Goal: Transaction & Acquisition: Purchase product/service

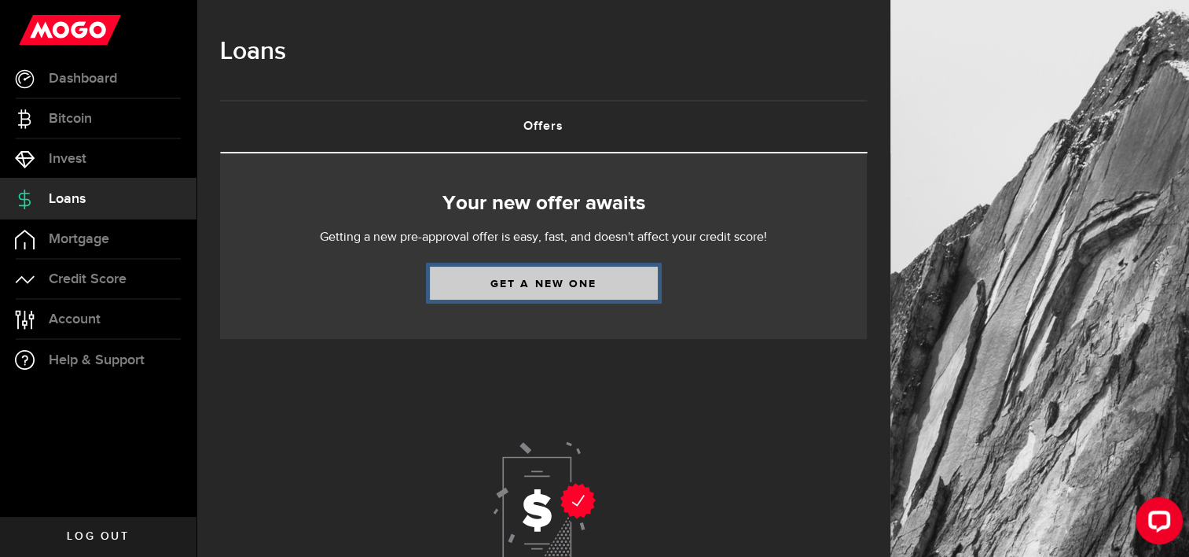
click at [522, 277] on link "Get a new one" at bounding box center [544, 282] width 228 height 33
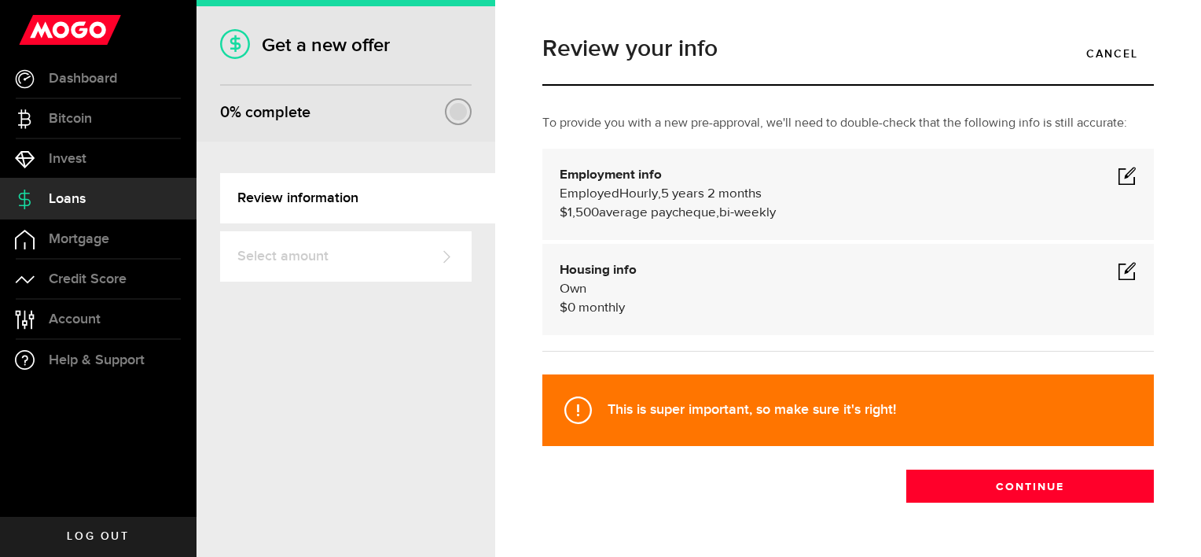
click at [1118, 171] on span at bounding box center [1127, 175] width 19 height 19
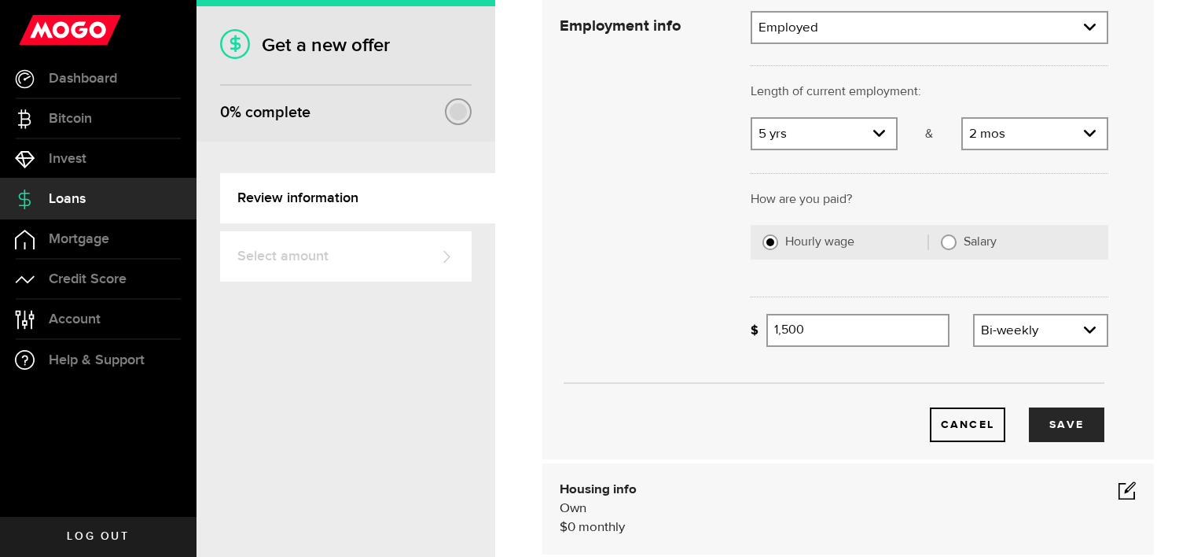
scroll to position [157, 0]
drag, startPoint x: 842, startPoint y: 320, endPoint x: 686, endPoint y: 338, distance: 157.5
click at [686, 338] on div "Employment info Employment type What's your employment situation like? Employed…" at bounding box center [834, 224] width 572 height 431
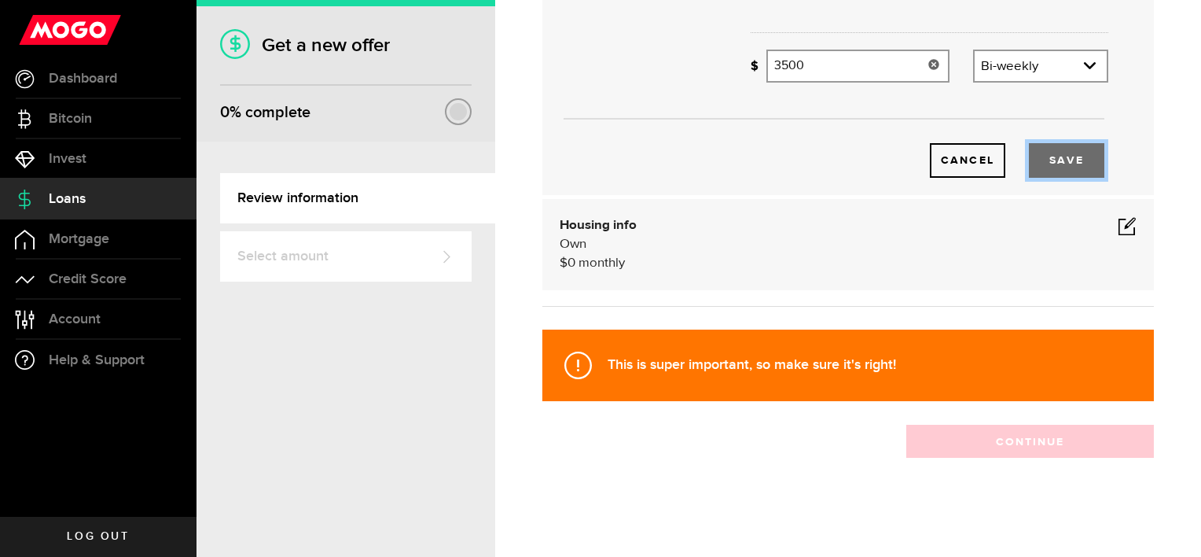
type input "3,500"
click at [1077, 175] on button "Save" at bounding box center [1066, 160] width 75 height 35
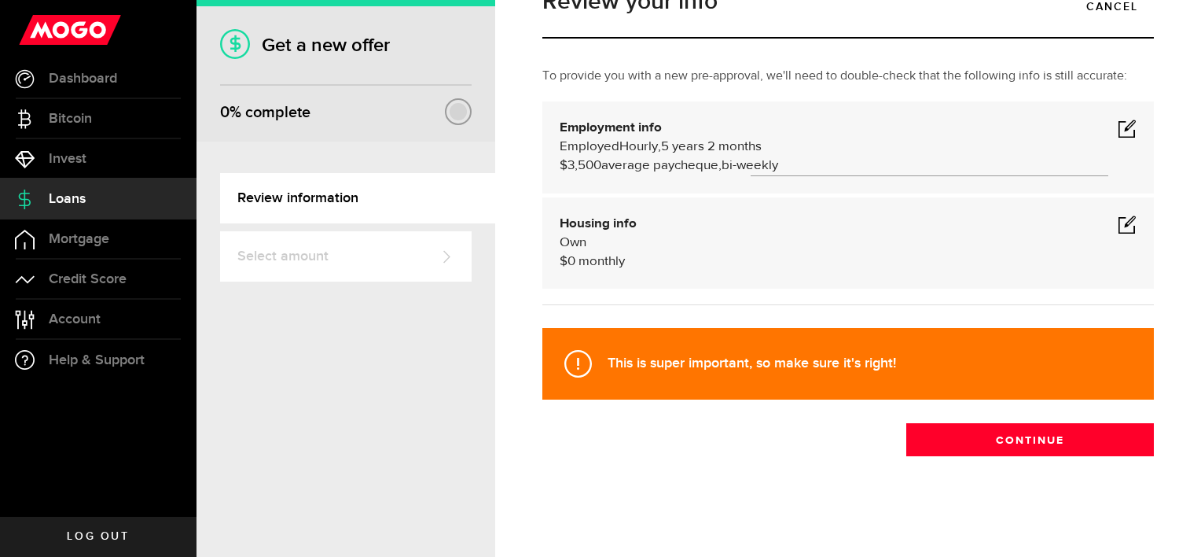
scroll to position [46, 0]
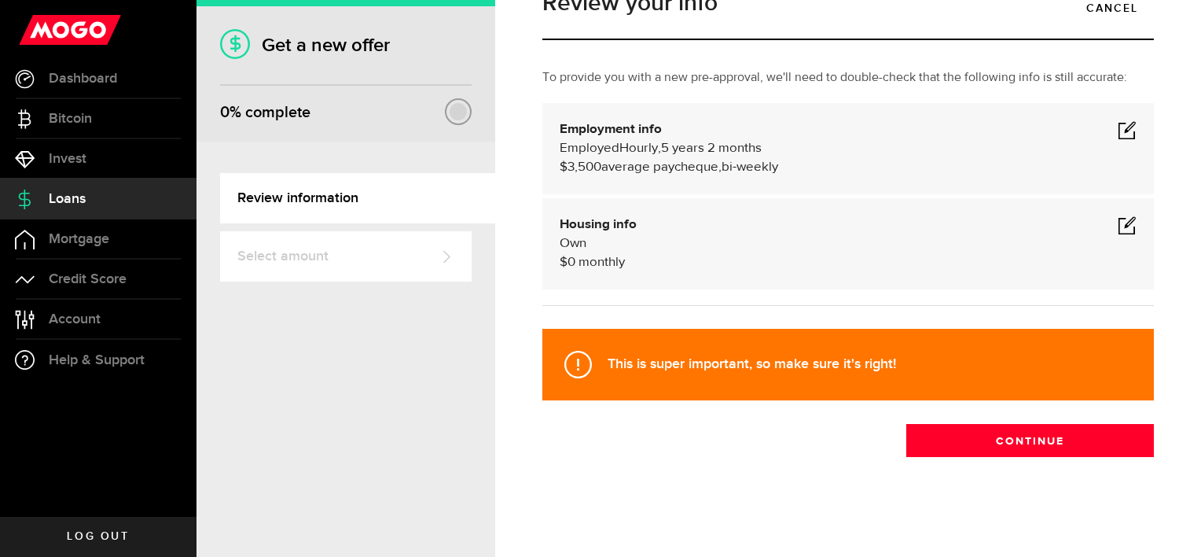
click at [647, 255] on div "Housing info Own $ 0 monthly" at bounding box center [848, 243] width 577 height 57
click at [1041, 204] on div "Housing info Own $ 0 monthly Housing info Residential status What's your reside…" at bounding box center [848, 243] width 612 height 91
click at [1119, 227] on span at bounding box center [1127, 224] width 19 height 19
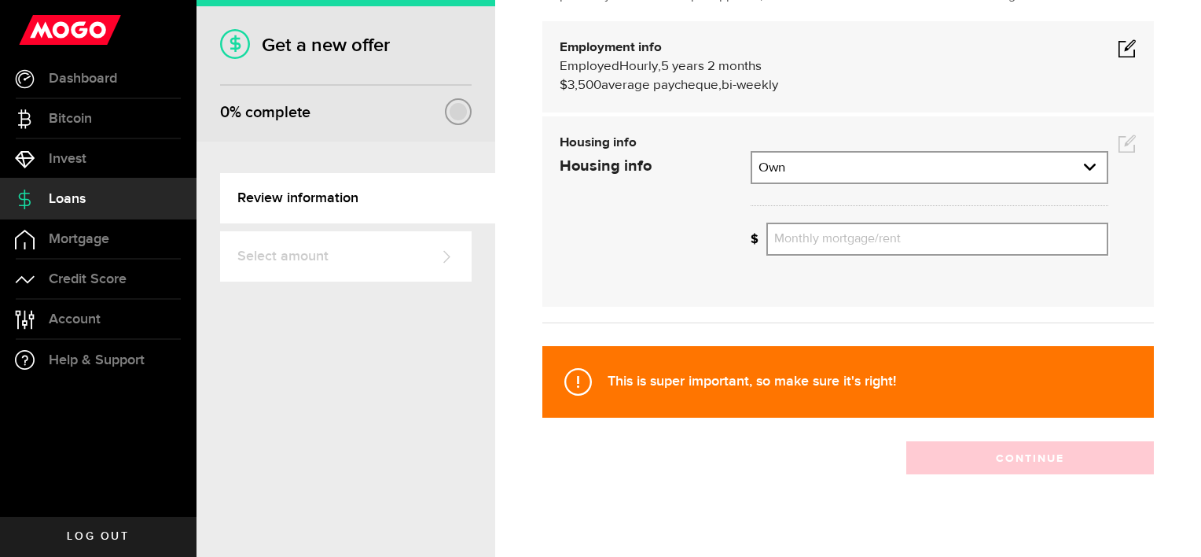
scroll to position [132, 0]
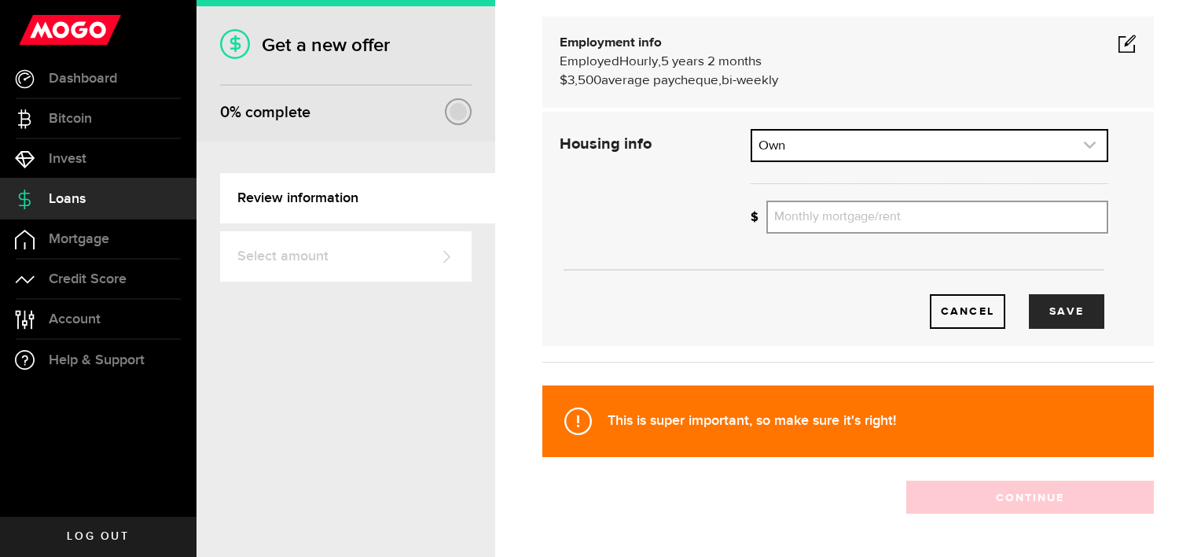
click at [1083, 138] on icon "expand select" at bounding box center [1089, 144] width 13 height 13
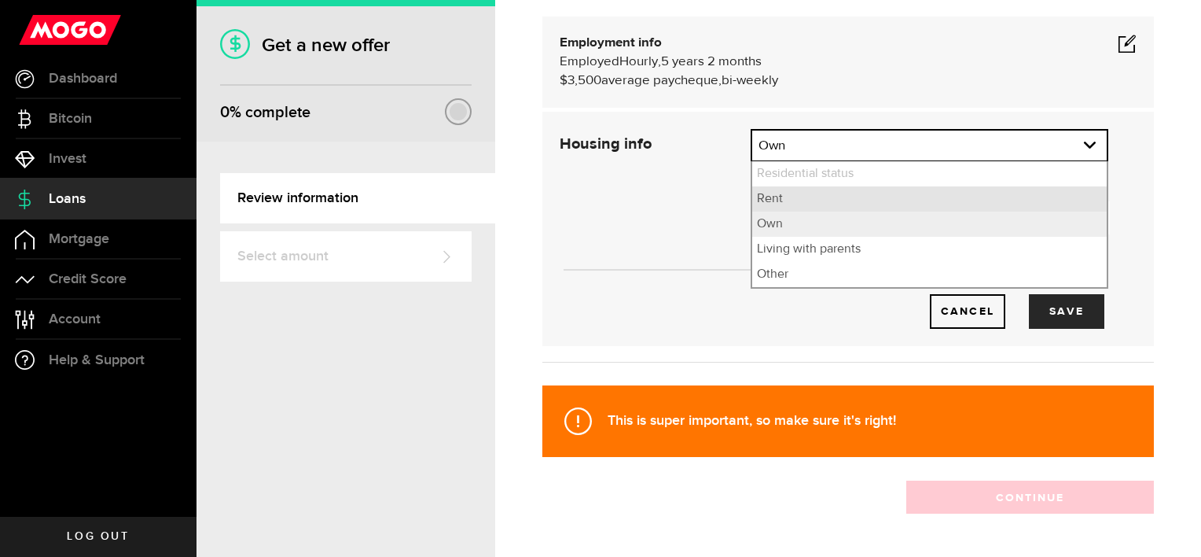
click at [824, 198] on li "Rent" at bounding box center [929, 198] width 355 height 25
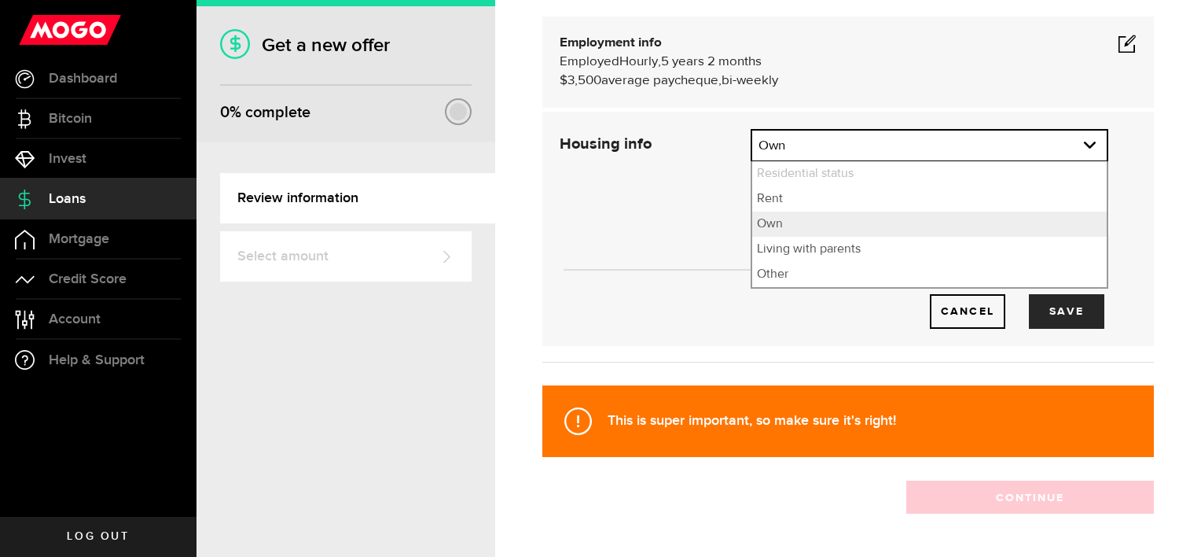
select select "Rent"
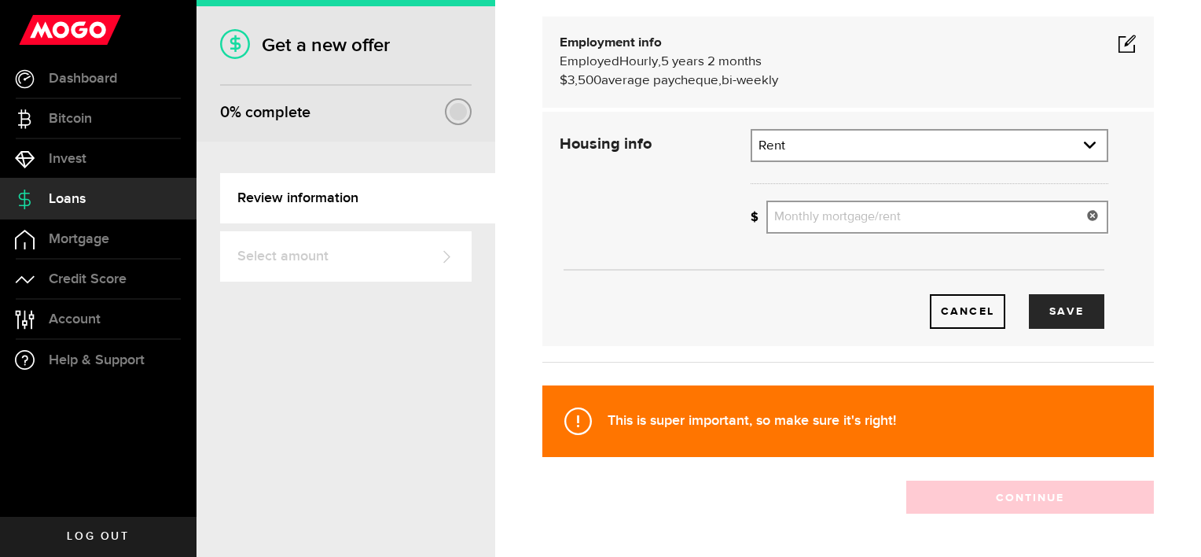
click at [910, 211] on input "Monthly mortgage/rent" at bounding box center [937, 216] width 342 height 33
type input "1,250"
click at [1069, 311] on button "Save" at bounding box center [1066, 311] width 75 height 35
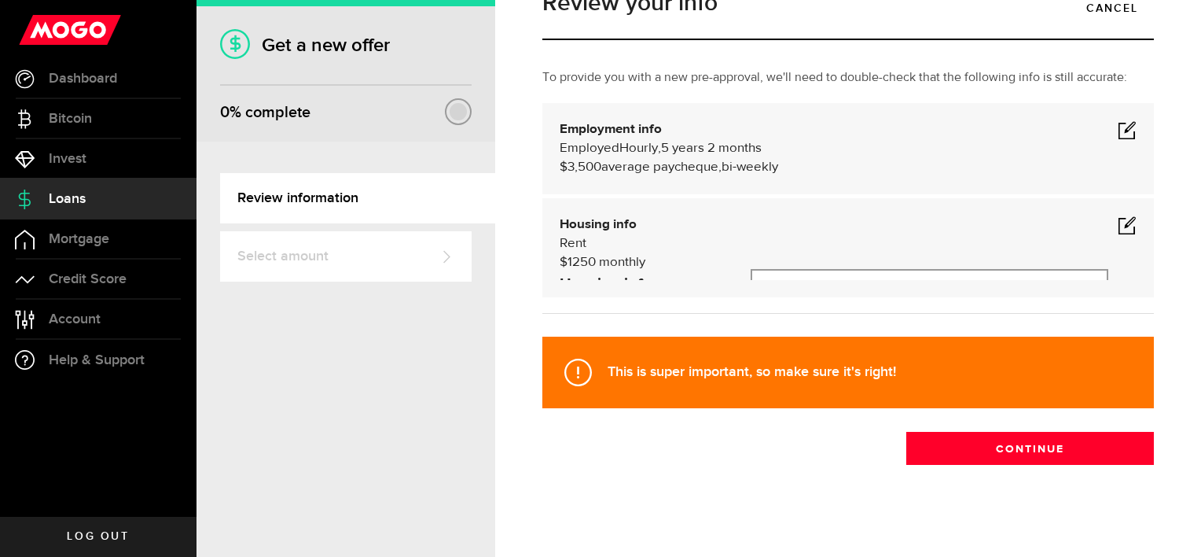
scroll to position [46, 0]
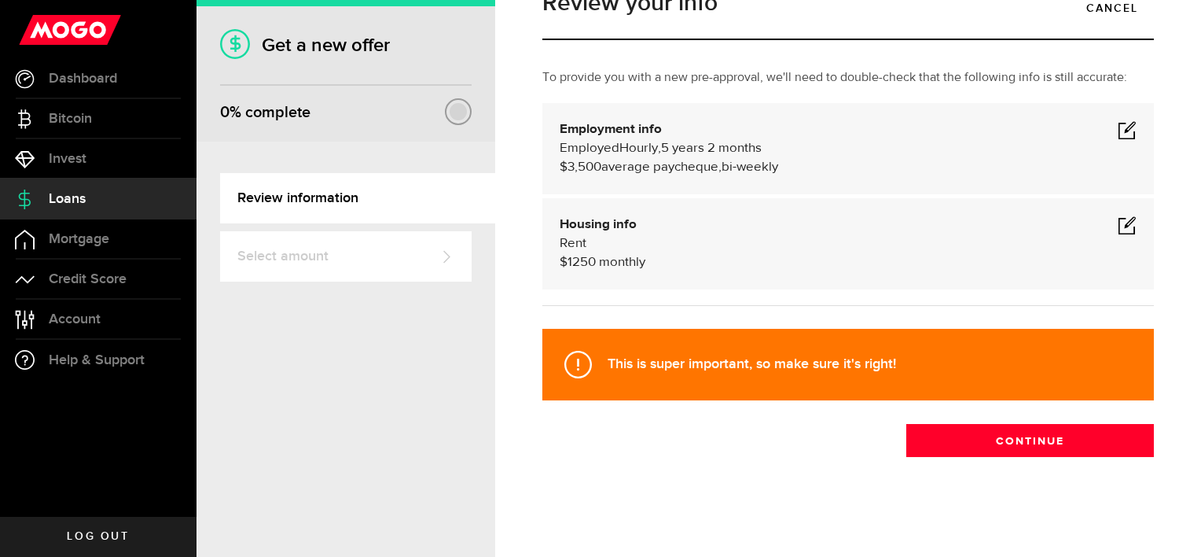
click at [318, 270] on link "Select amount" at bounding box center [346, 256] width 252 height 50
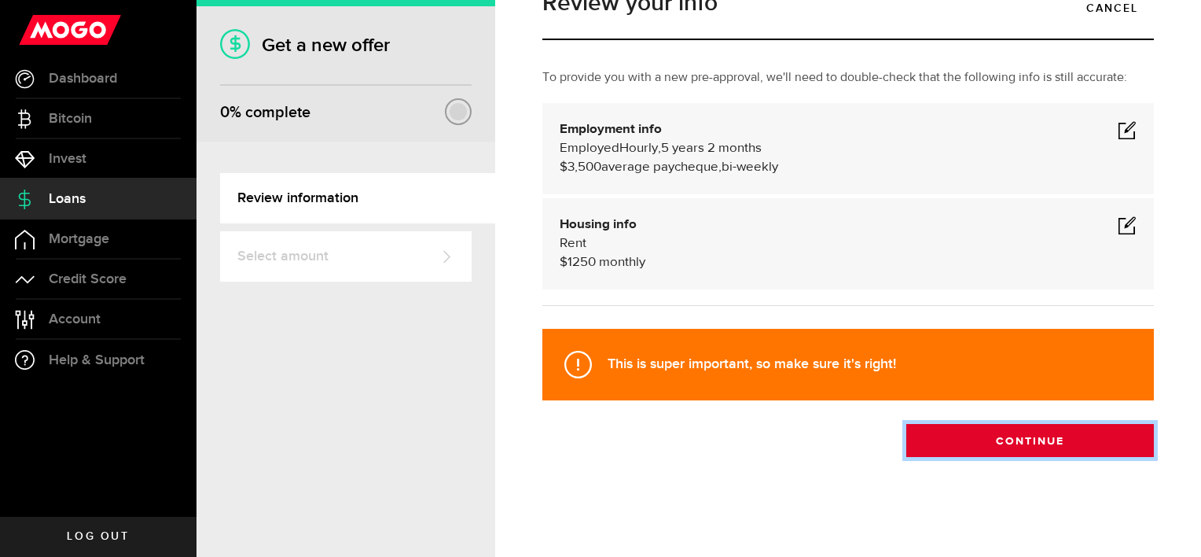
click at [1042, 444] on button "Continue" at bounding box center [1030, 440] width 248 height 33
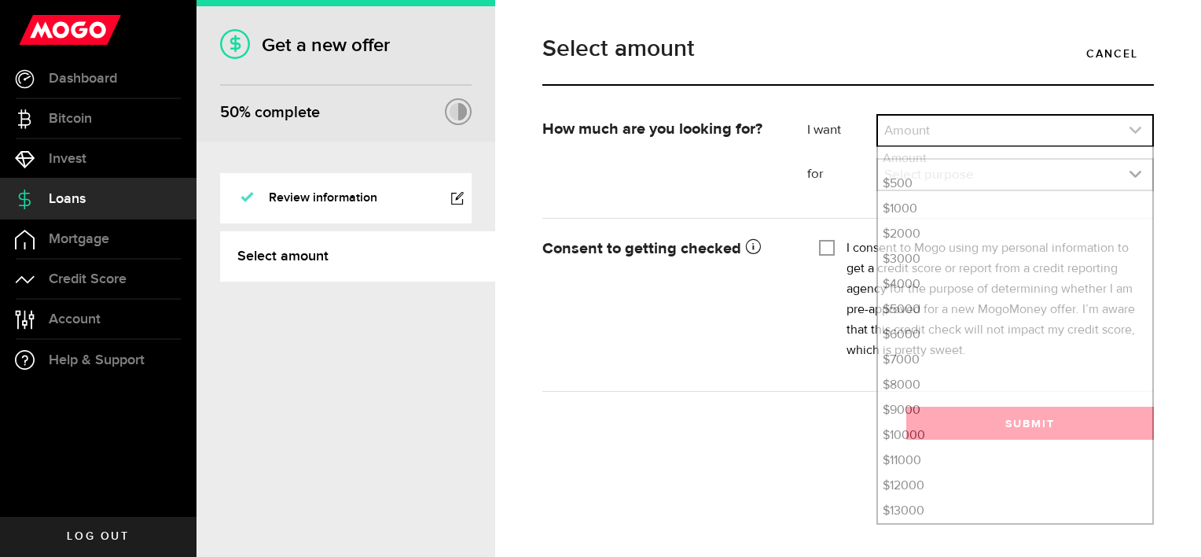
click at [893, 133] on link "expand select" at bounding box center [1015, 131] width 274 height 30
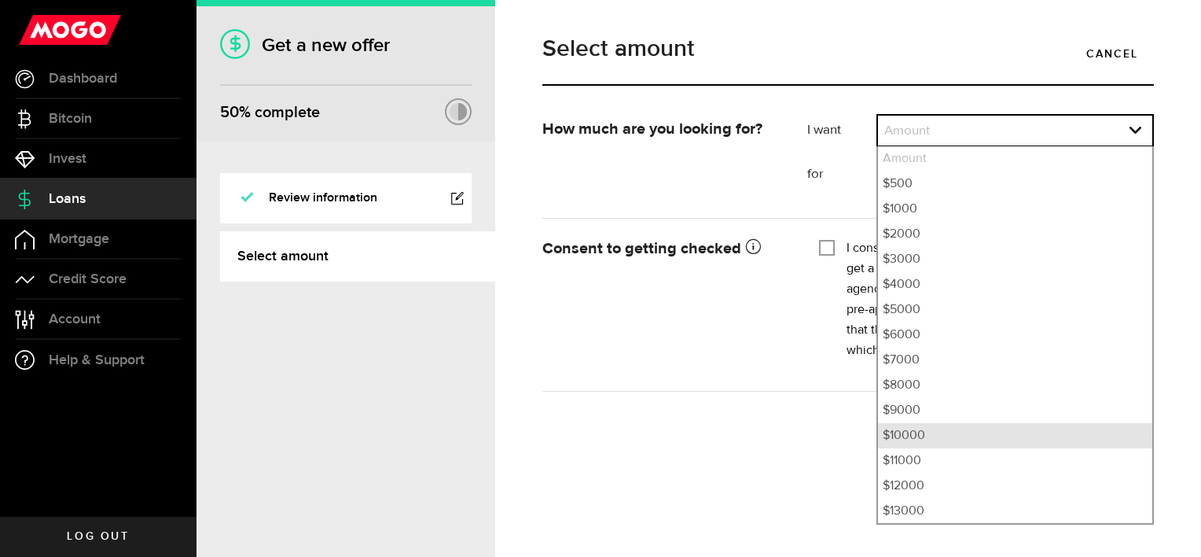
click at [924, 440] on li "$10000" at bounding box center [1015, 435] width 274 height 25
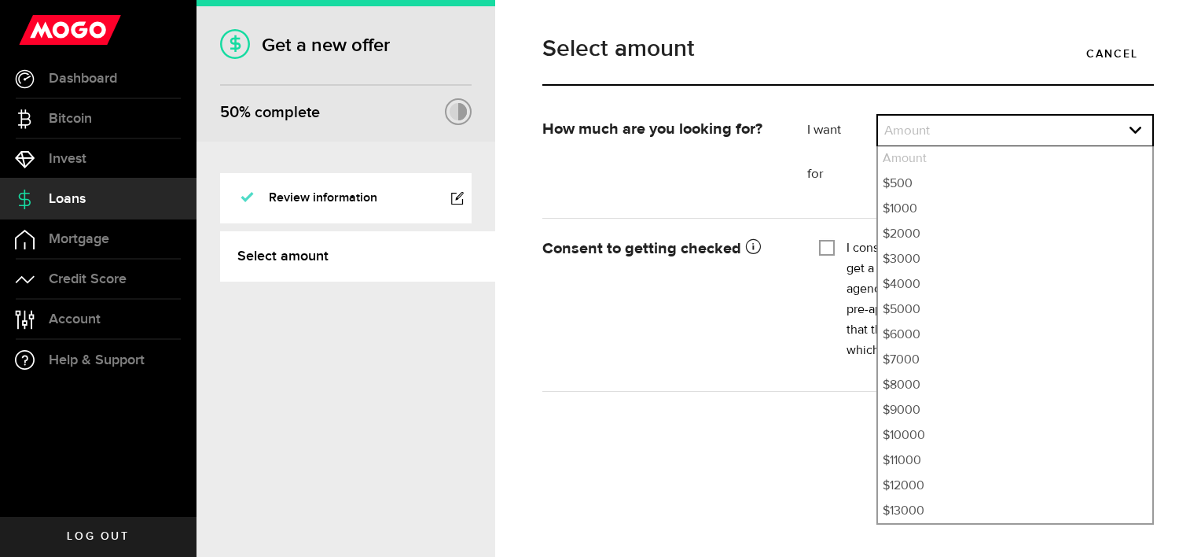
select select "10000"
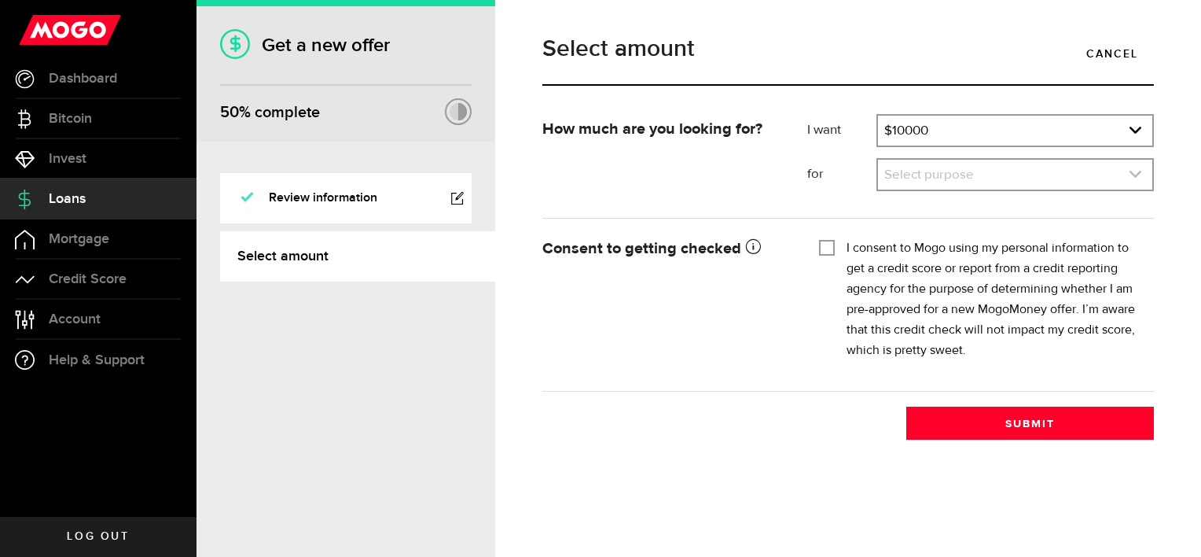
click at [921, 175] on link "expand select" at bounding box center [1015, 175] width 274 height 30
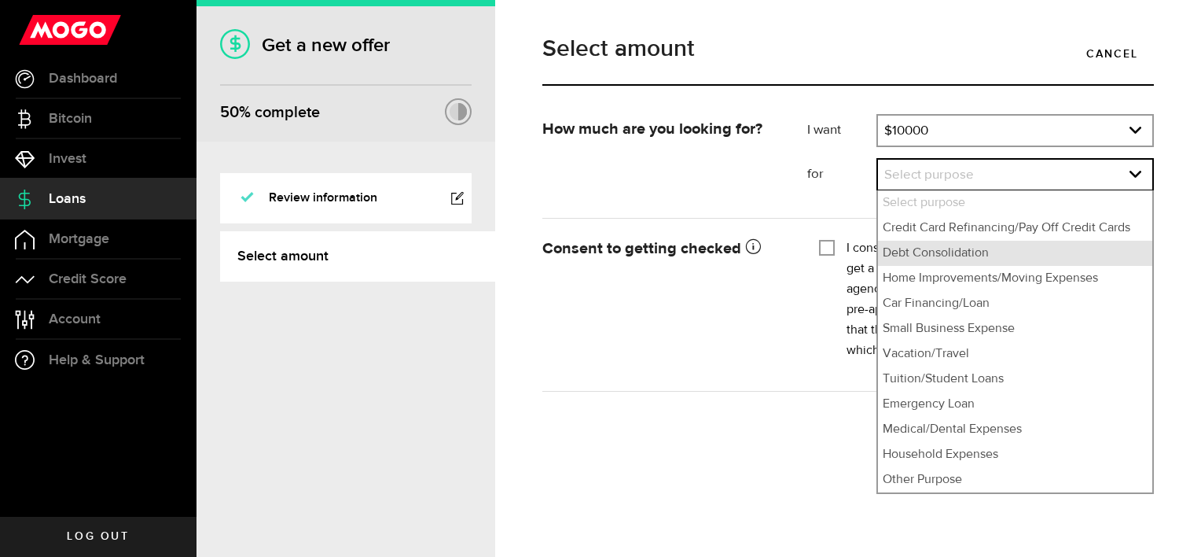
click at [934, 257] on li "Debt Consolidation" at bounding box center [1015, 253] width 274 height 25
select select "Debt Consolidation"
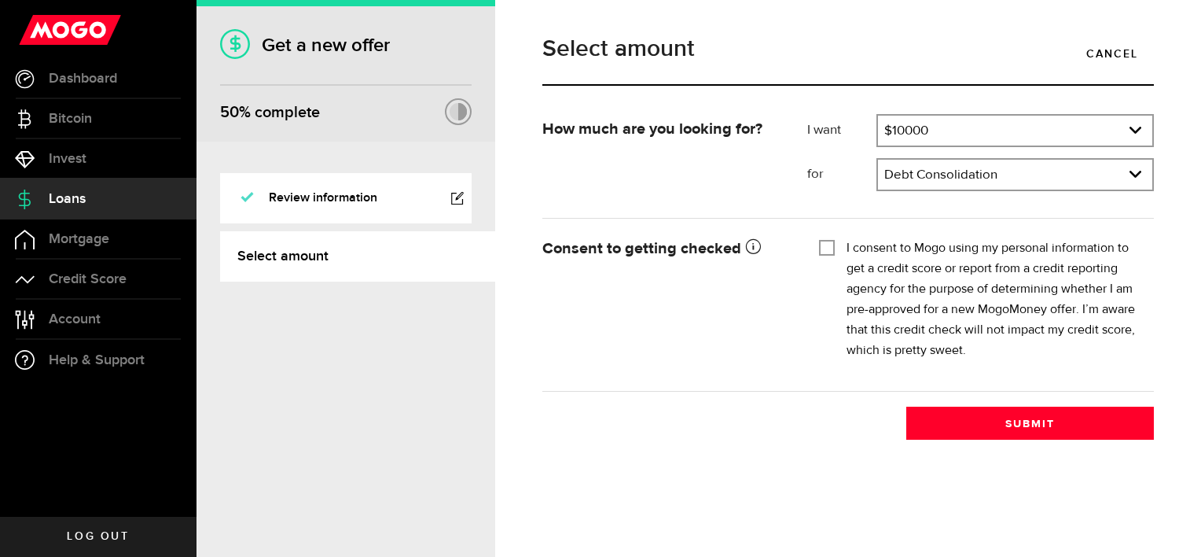
click at [833, 244] on input "I consent to Mogo using my personal information to get a credit score or report…" at bounding box center [827, 246] width 16 height 16
checkbox input "true"
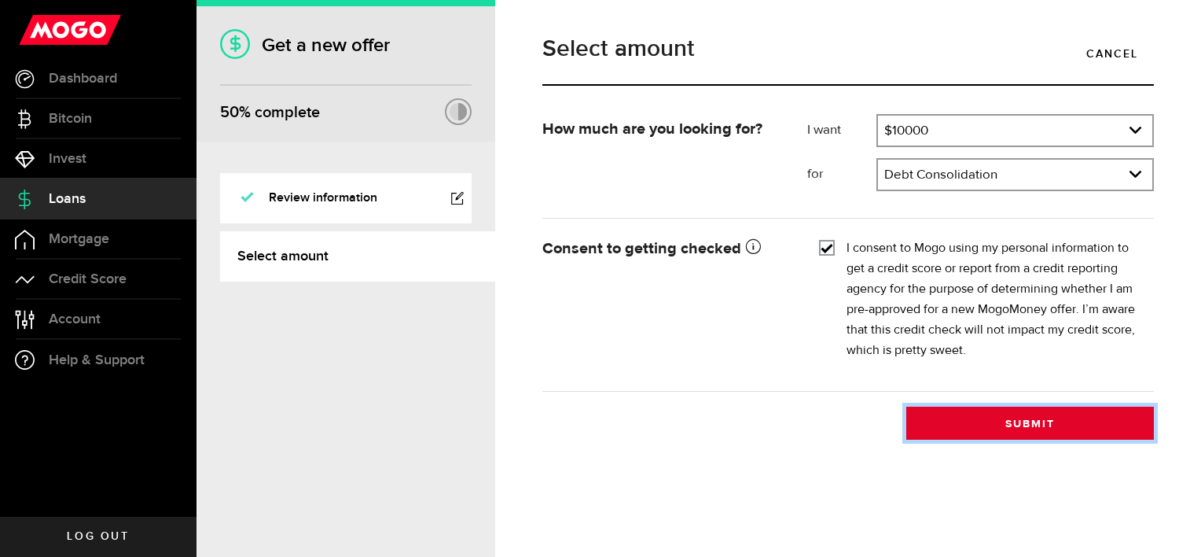
click at [968, 425] on button "Submit" at bounding box center [1030, 422] width 248 height 33
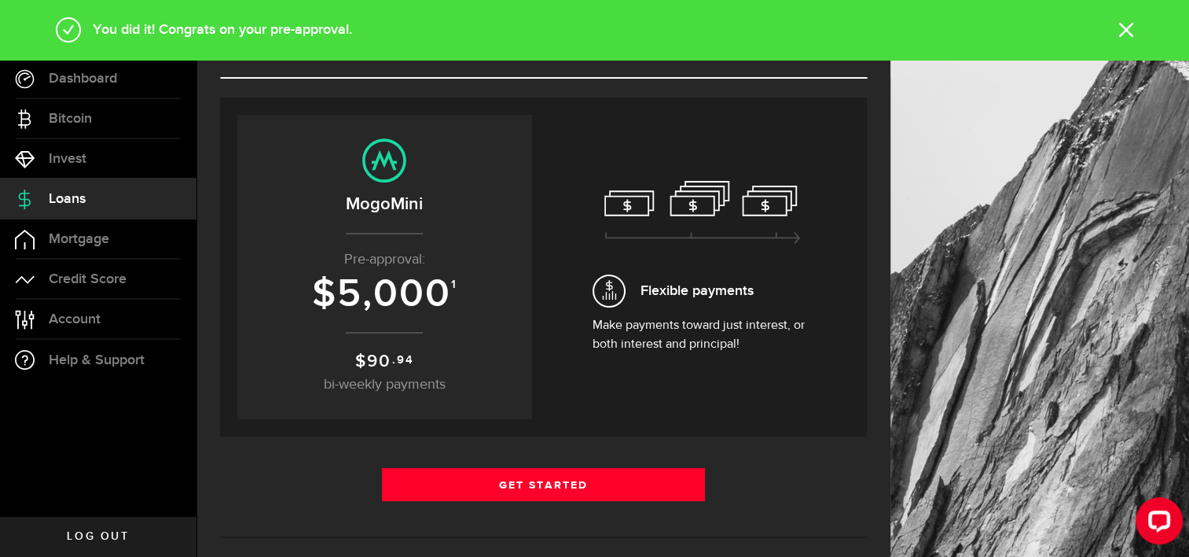
scroll to position [79, 0]
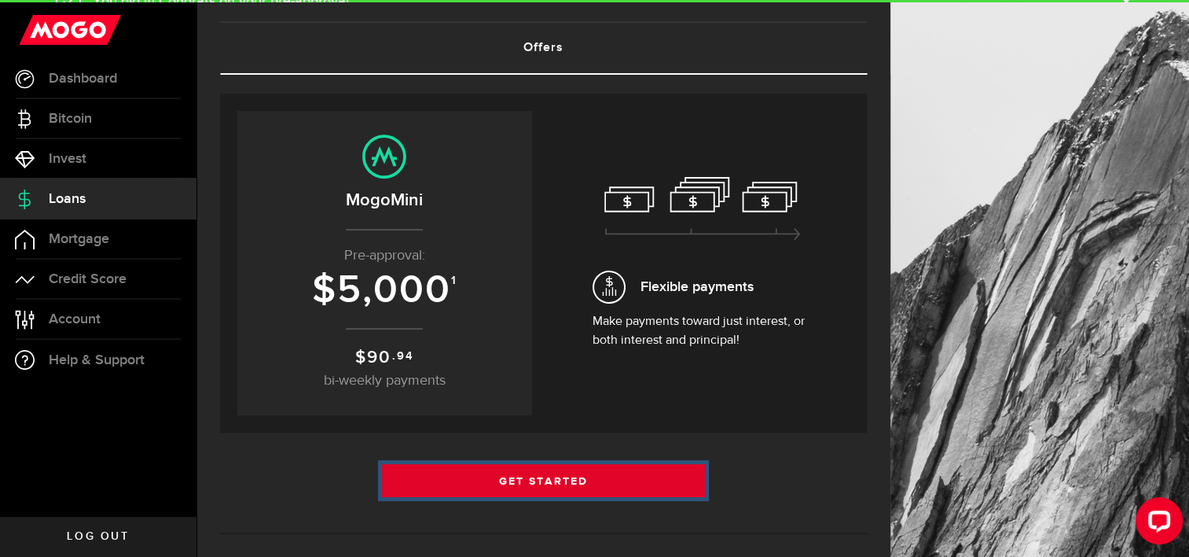
click at [544, 471] on link "Get Started" at bounding box center [544, 480] width 324 height 33
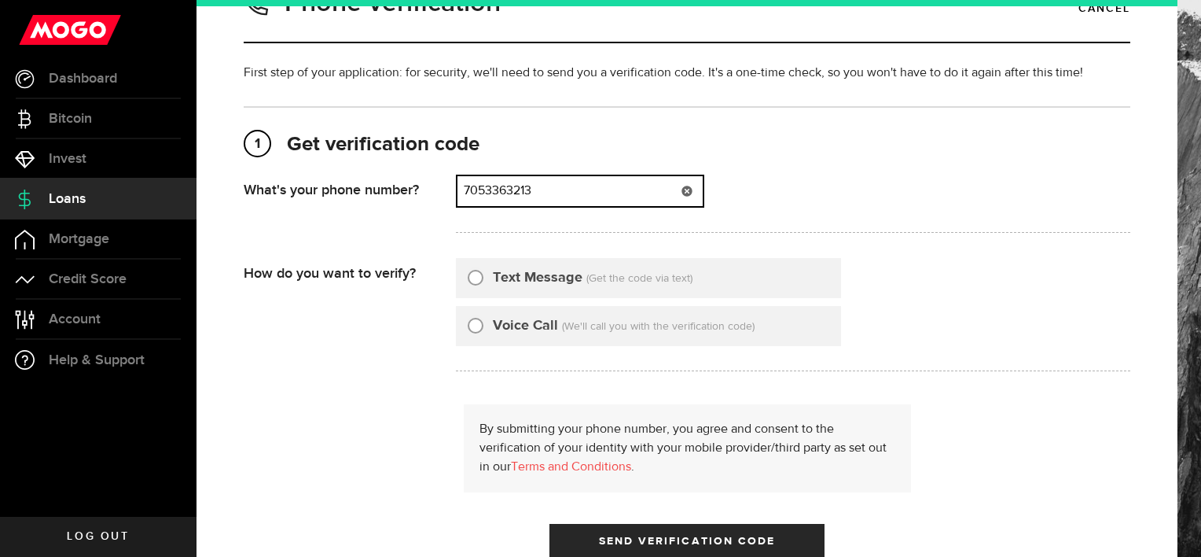
drag, startPoint x: 393, startPoint y: 230, endPoint x: 318, endPoint y: 230, distance: 74.7
click at [318, 230] on div "What's your phone number? That doesn't look like a valid phone number. Try agai…" at bounding box center [687, 209] width 887 height 68
type input "7052881322"
click at [471, 283] on input "Text Message" at bounding box center [476, 275] width 16 height 16
radio input "true"
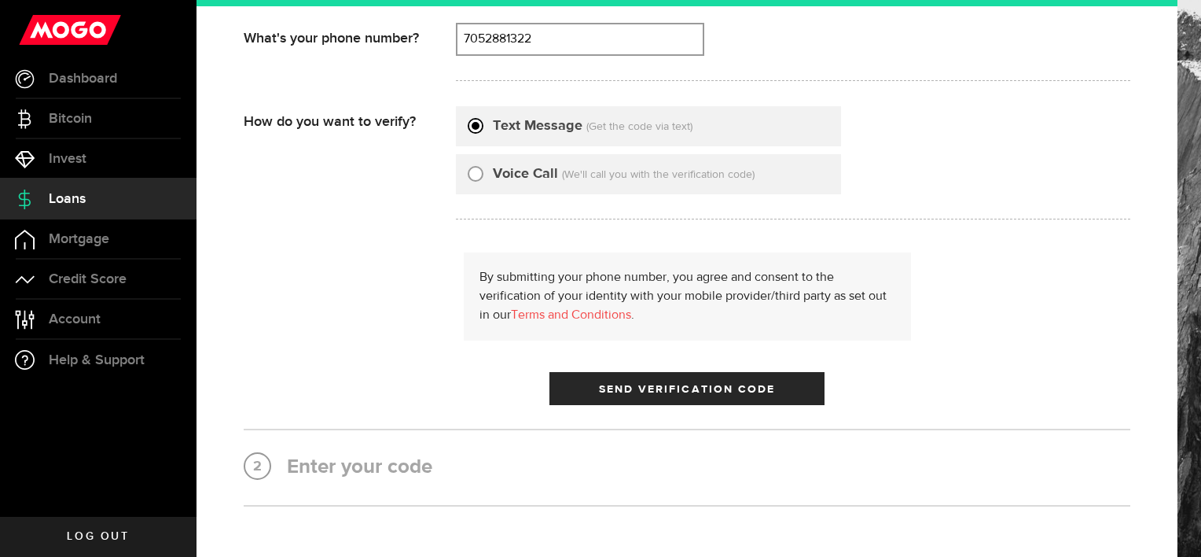
scroll to position [236, 0]
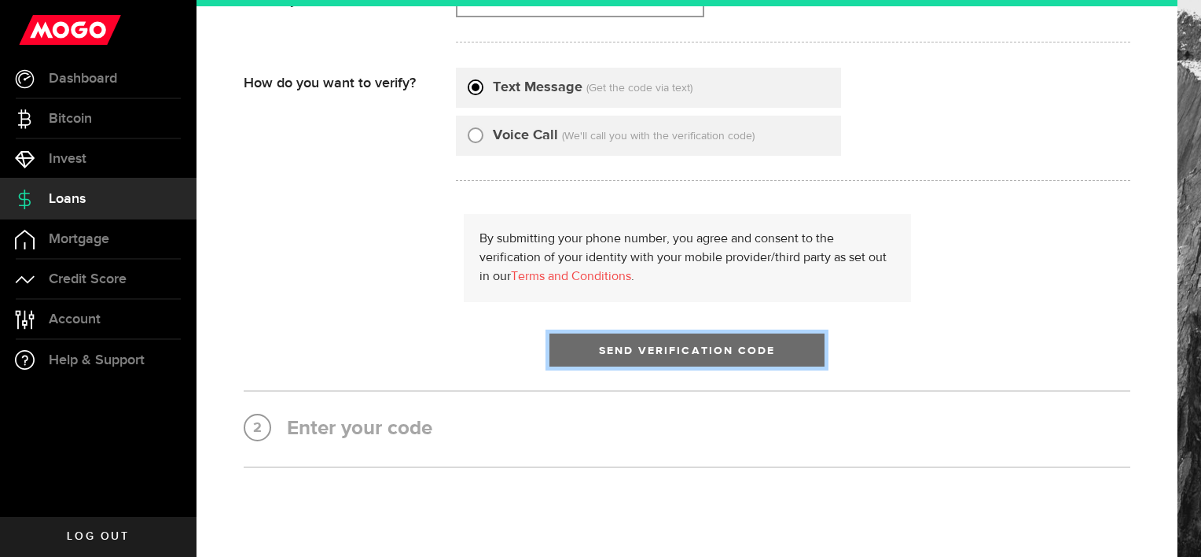
click at [638, 352] on span "Send Verification Code" at bounding box center [687, 350] width 177 height 11
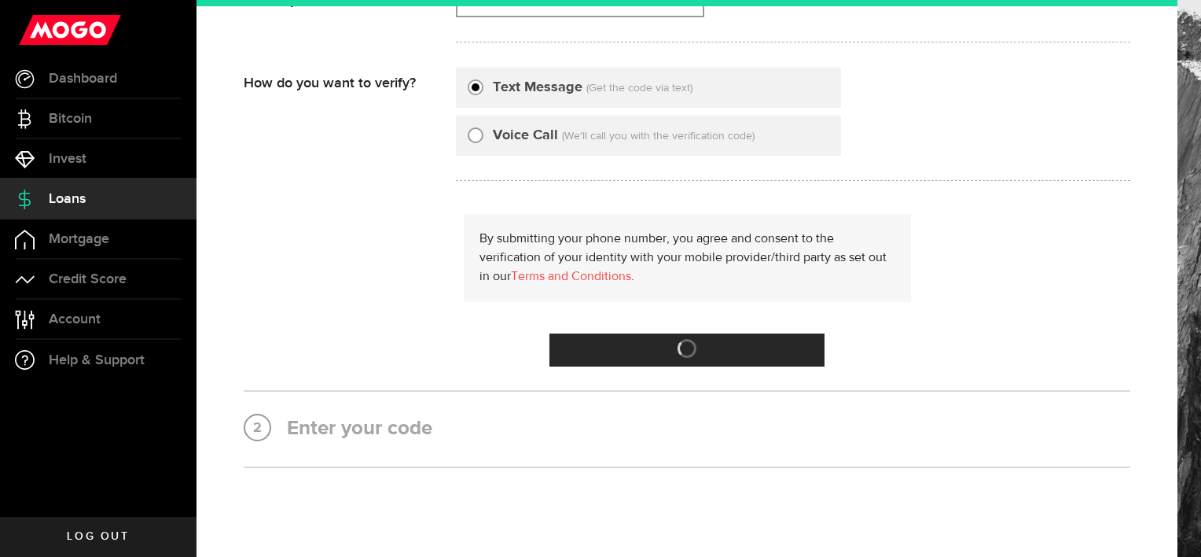
scroll to position [0, 0]
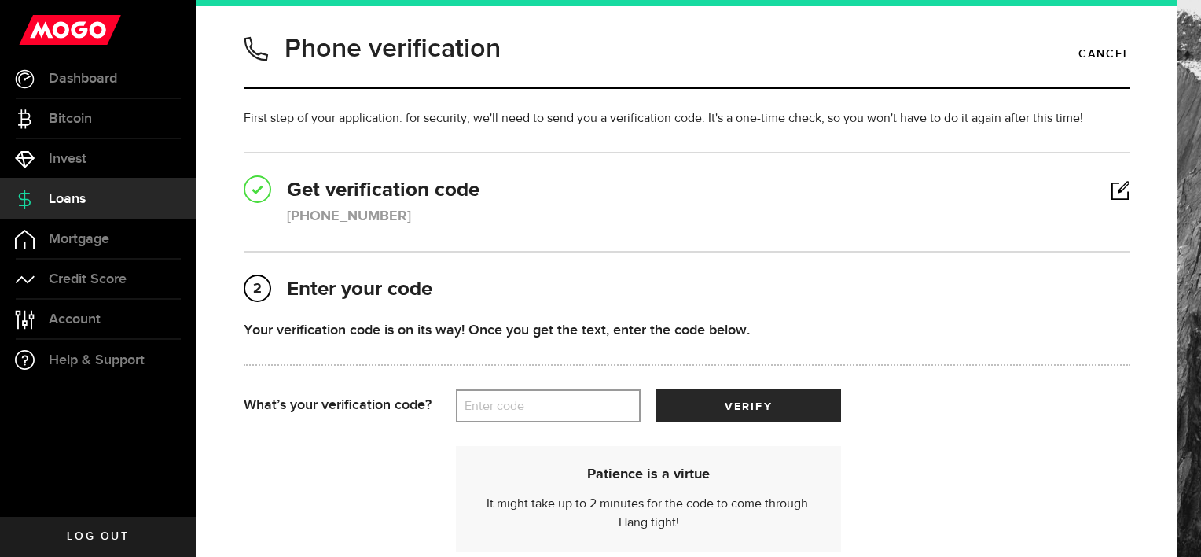
click at [497, 409] on label "Enter code" at bounding box center [548, 406] width 185 height 32
click at [497, 409] on input "Enter code" at bounding box center [548, 405] width 185 height 33
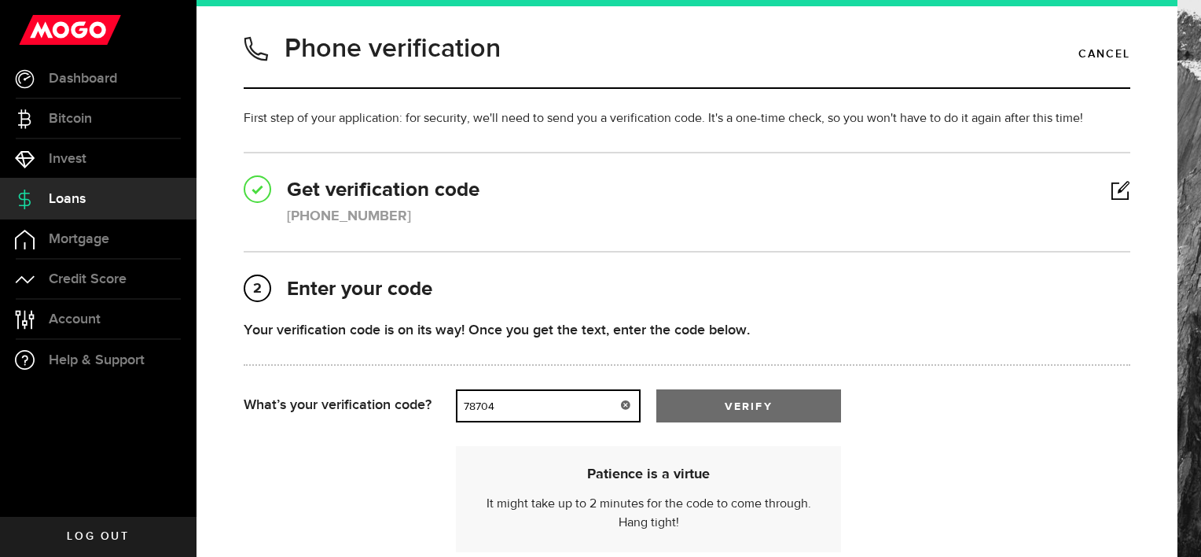
type input "78704"
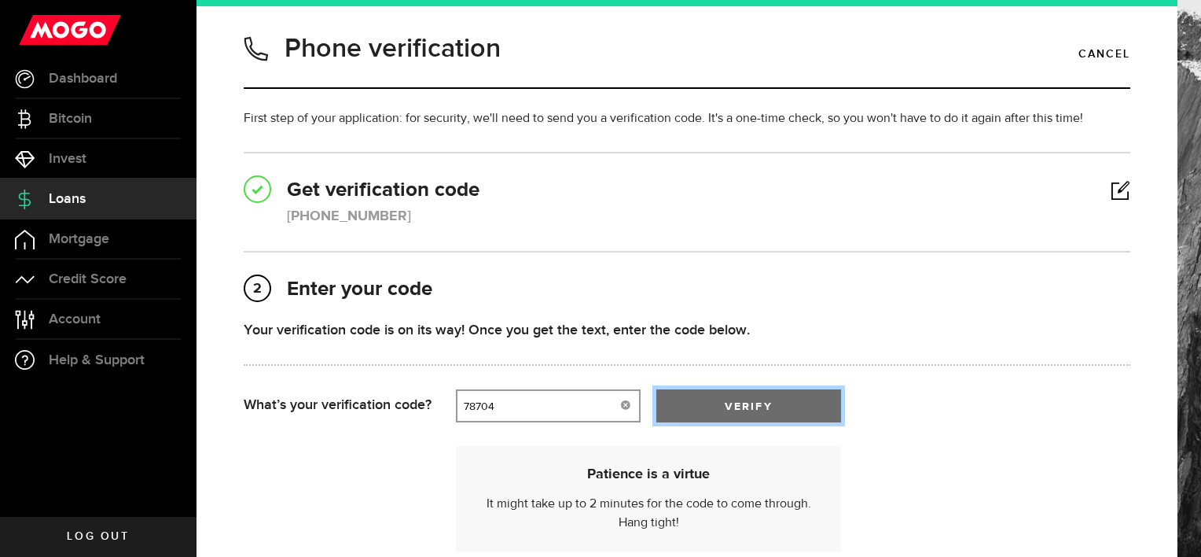
click at [709, 394] on button "verify" at bounding box center [748, 405] width 185 height 33
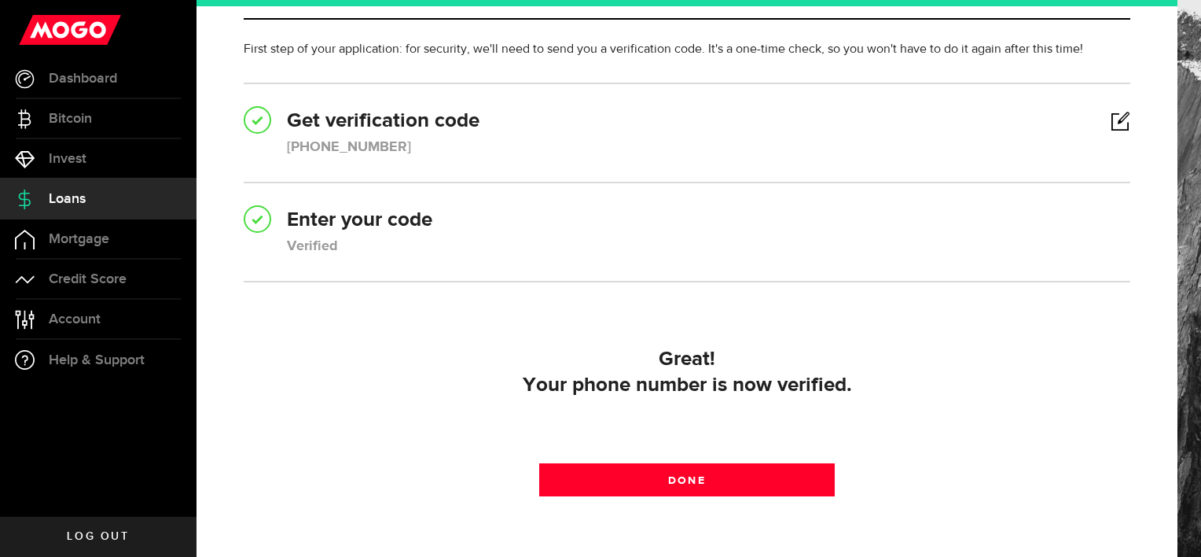
scroll to position [170, 0]
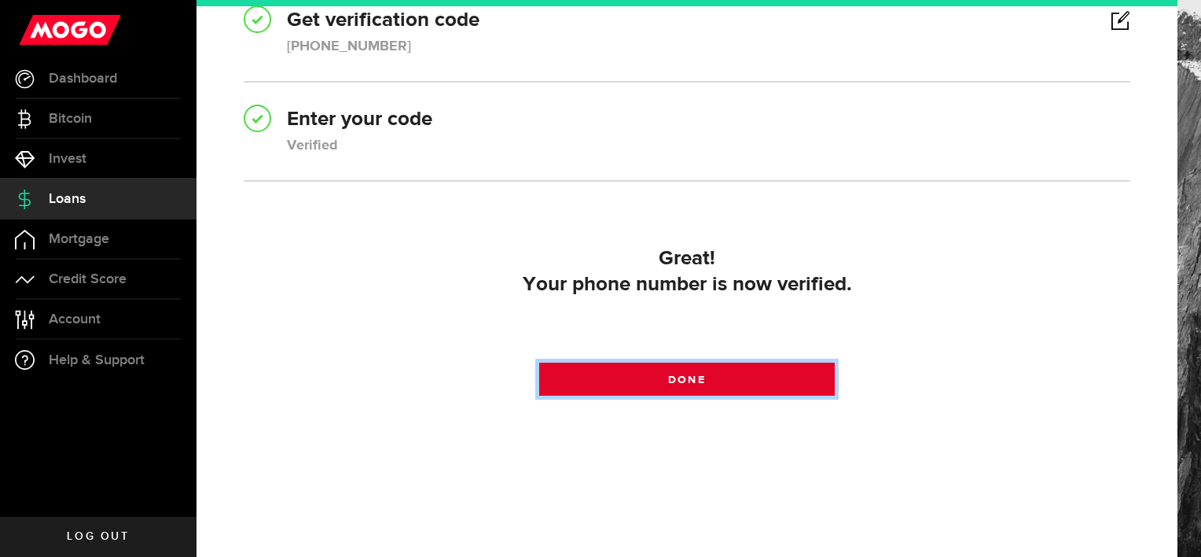
click at [692, 378] on span "Done" at bounding box center [686, 379] width 37 height 11
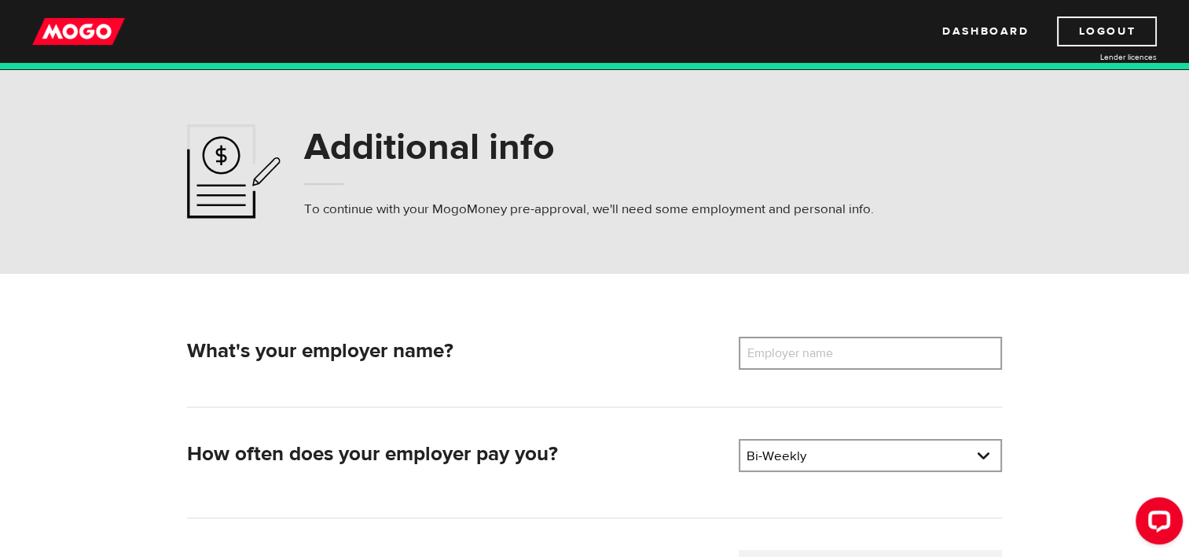
click at [764, 364] on label "Employer name" at bounding box center [802, 352] width 127 height 33
click at [764, 364] on input "Employer name" at bounding box center [870, 352] width 263 height 33
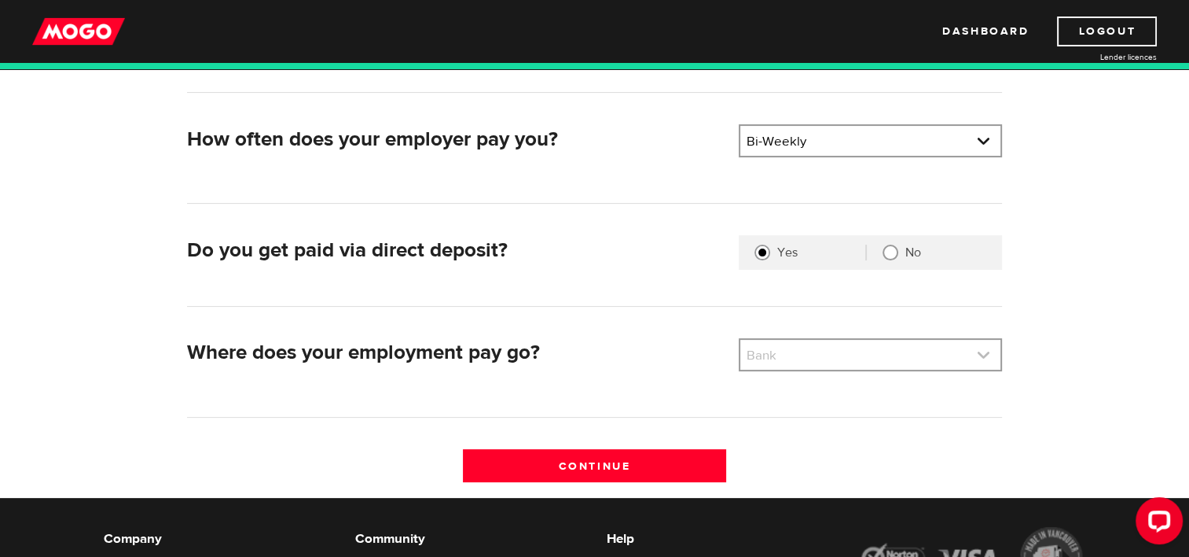
type input "Kunuwanimano"
click at [774, 358] on link at bounding box center [871, 355] width 260 height 30
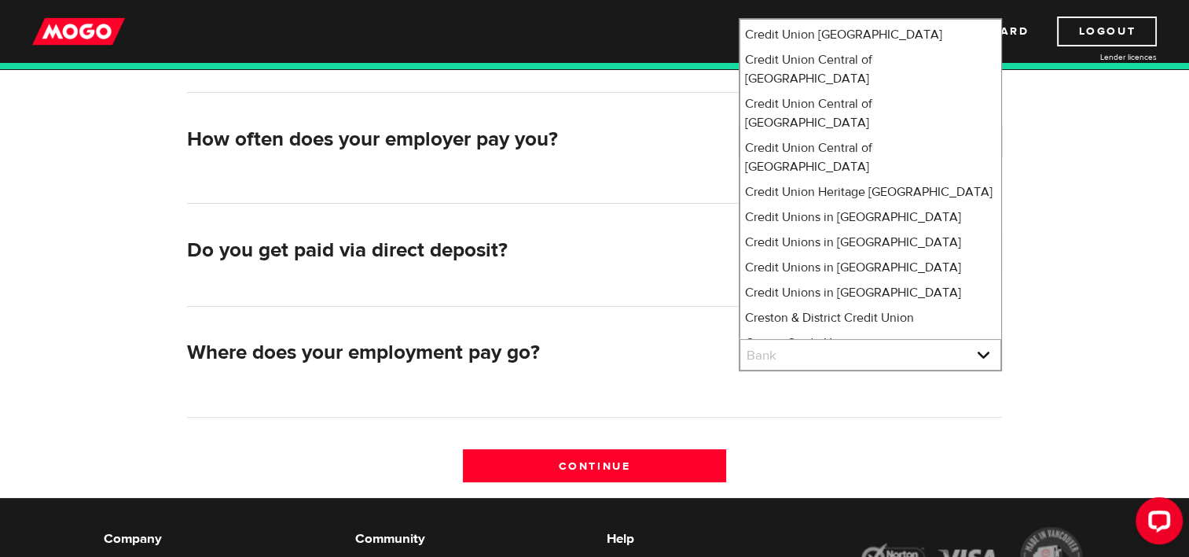
scroll to position [3240, 0]
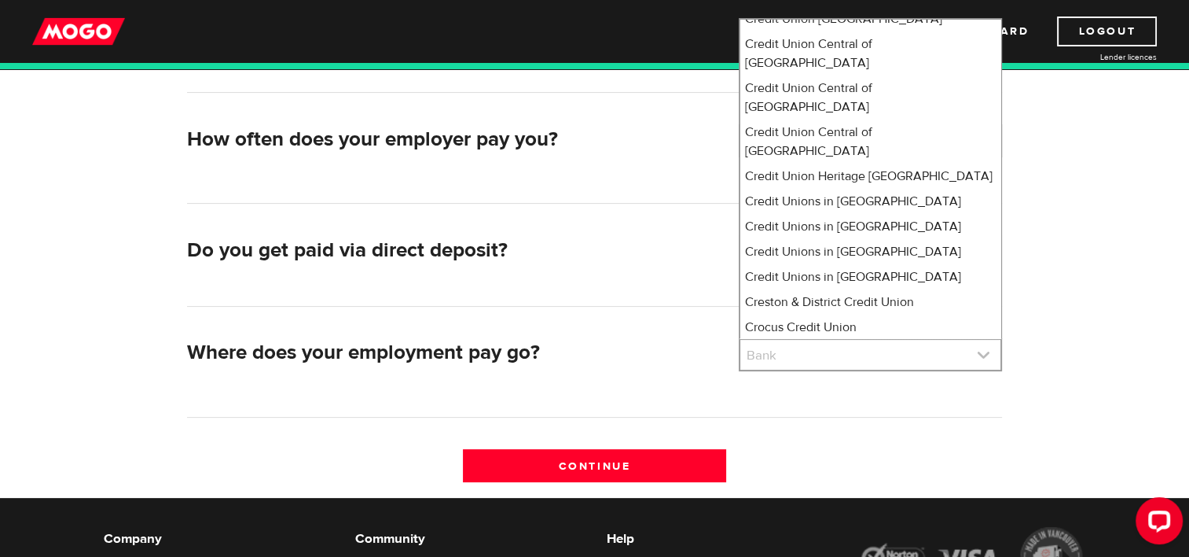
click at [782, 360] on link at bounding box center [871, 355] width 260 height 30
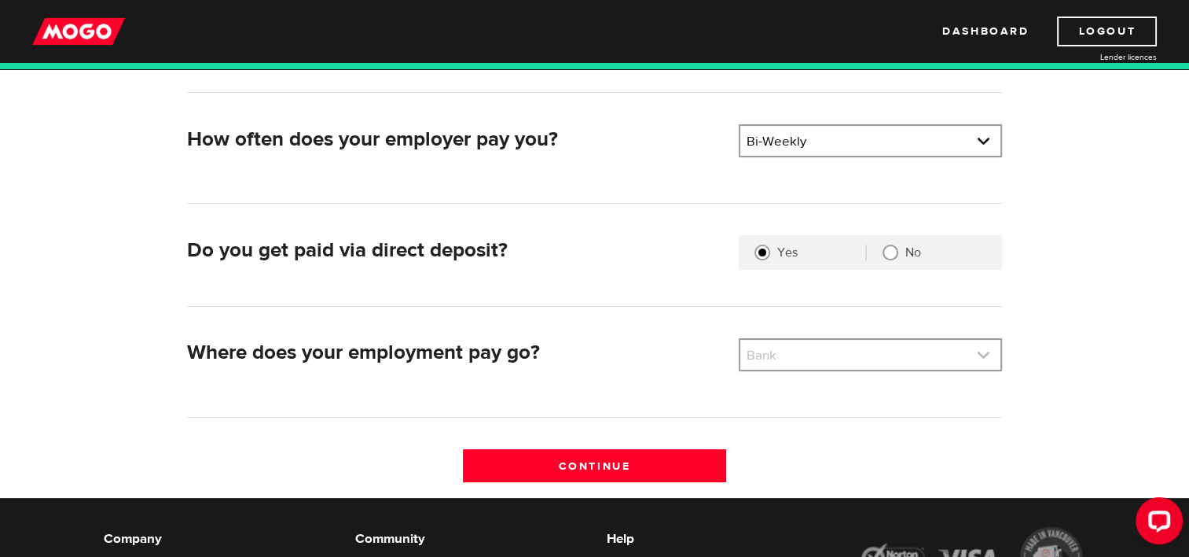
click at [996, 347] on link at bounding box center [871, 355] width 260 height 30
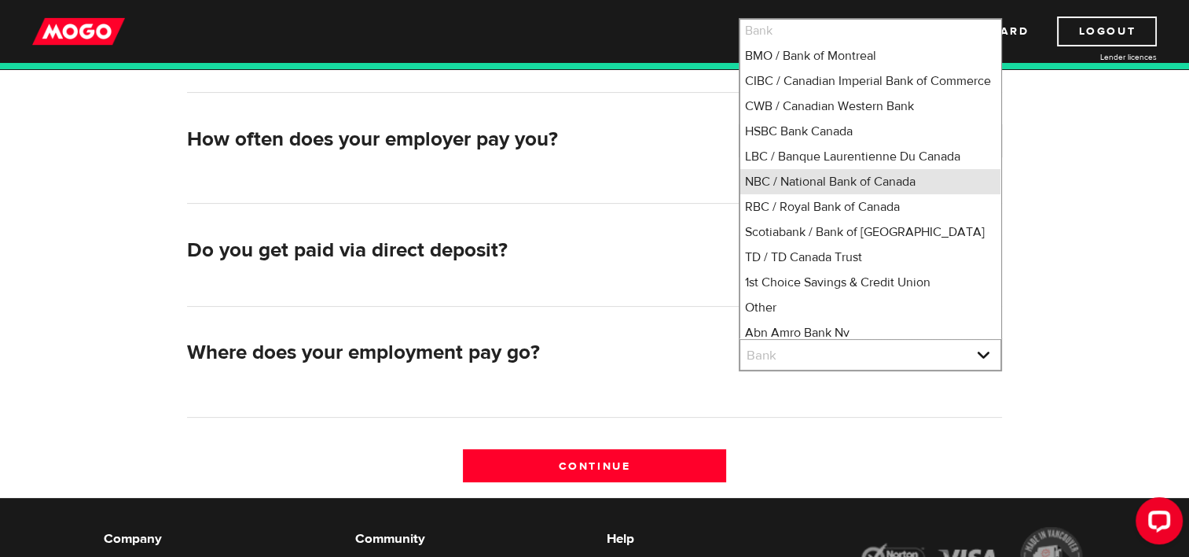
scroll to position [0, 0]
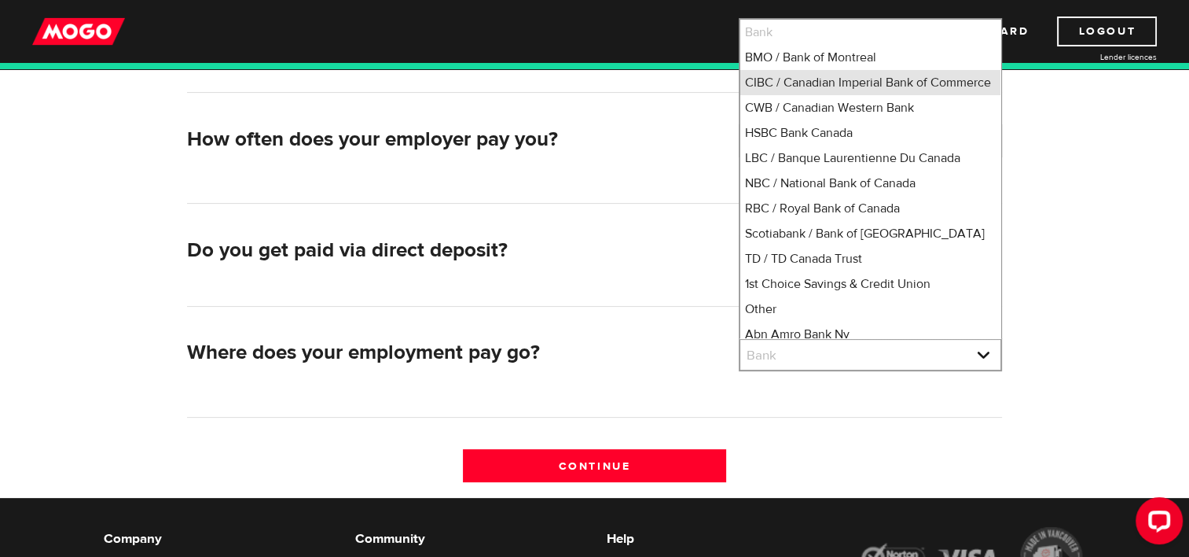
click at [848, 94] on li "CIBC / Canadian Imperial Bank of Commerce" at bounding box center [871, 82] width 260 height 25
select select "4"
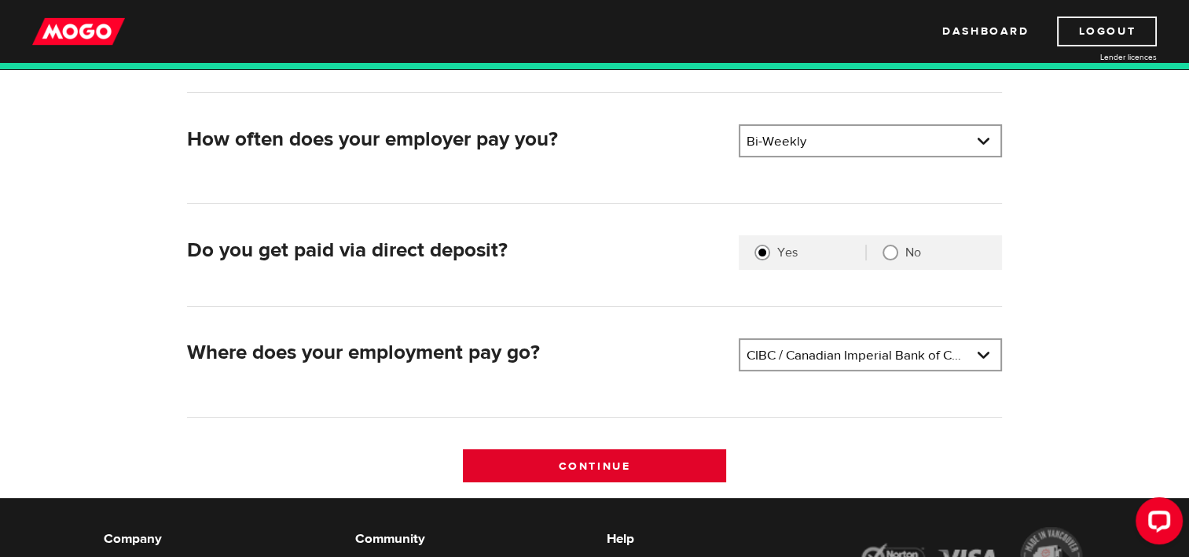
click at [651, 473] on input "Continue" at bounding box center [594, 465] width 263 height 33
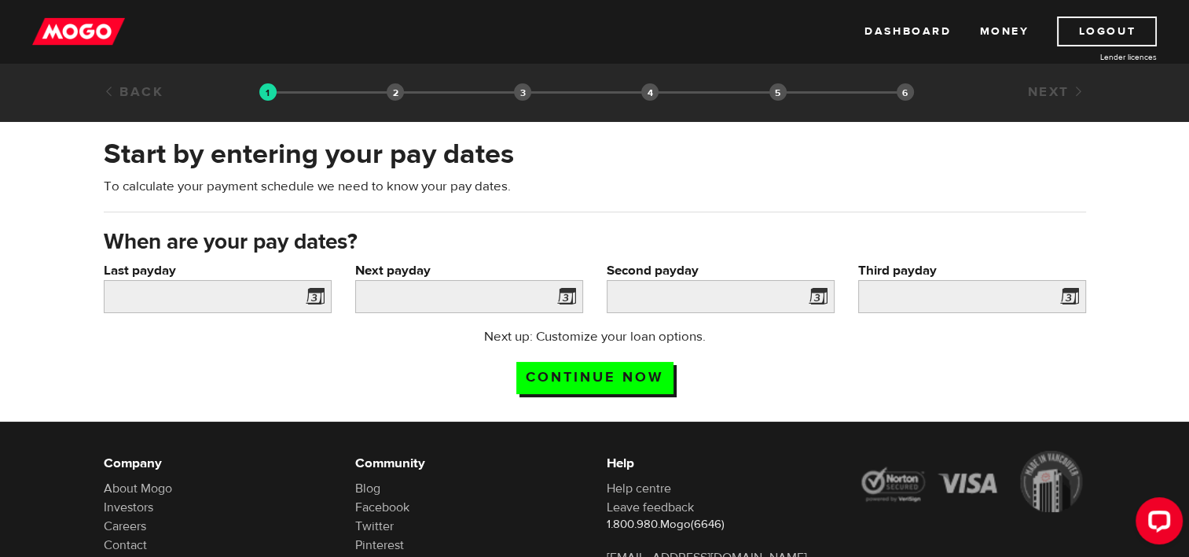
click at [313, 297] on span at bounding box center [312, 298] width 24 height 25
click at [324, 294] on span at bounding box center [312, 298] width 24 height 25
click at [321, 293] on span at bounding box center [312, 298] width 24 height 25
click at [255, 292] on input "Last payday" at bounding box center [218, 296] width 228 height 33
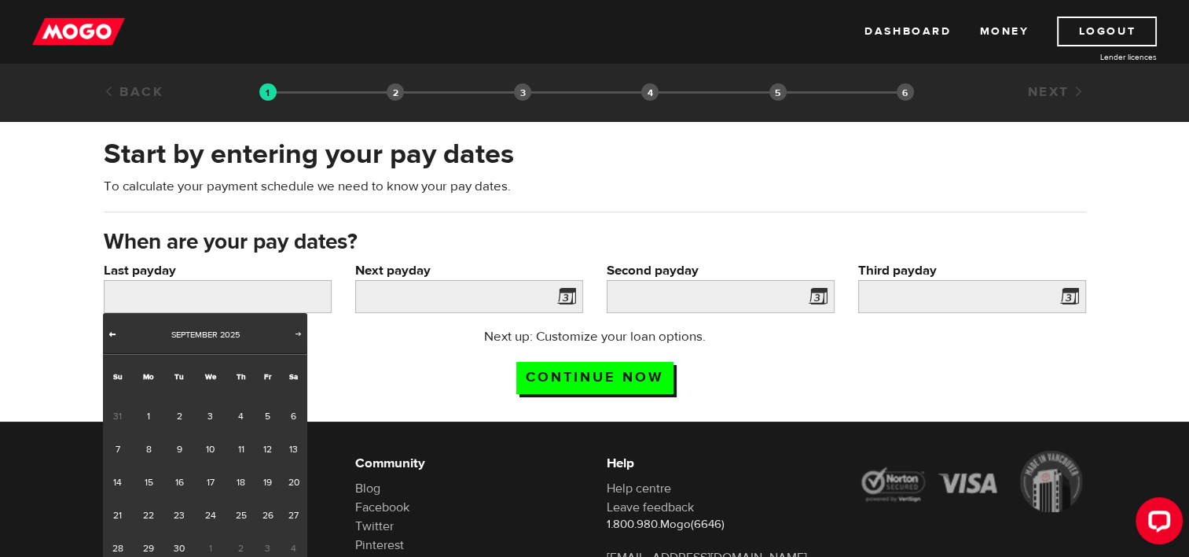
click at [113, 336] on span "Prev" at bounding box center [112, 333] width 13 height 13
click at [241, 546] on link "28" at bounding box center [240, 547] width 29 height 33
type input "2025/08/28"
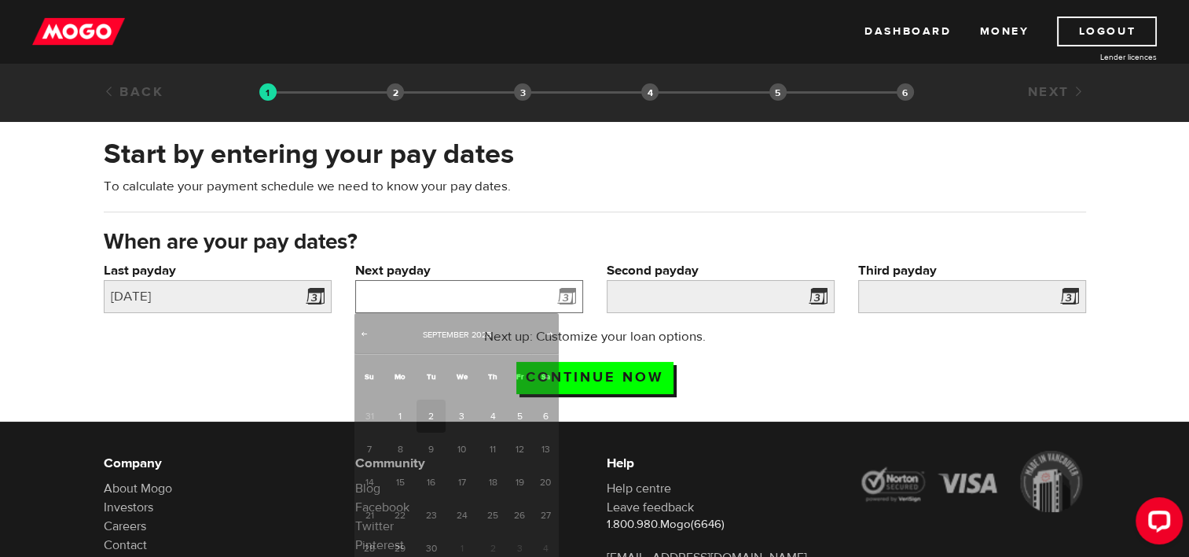
click at [403, 287] on input "Next payday" at bounding box center [469, 296] width 228 height 33
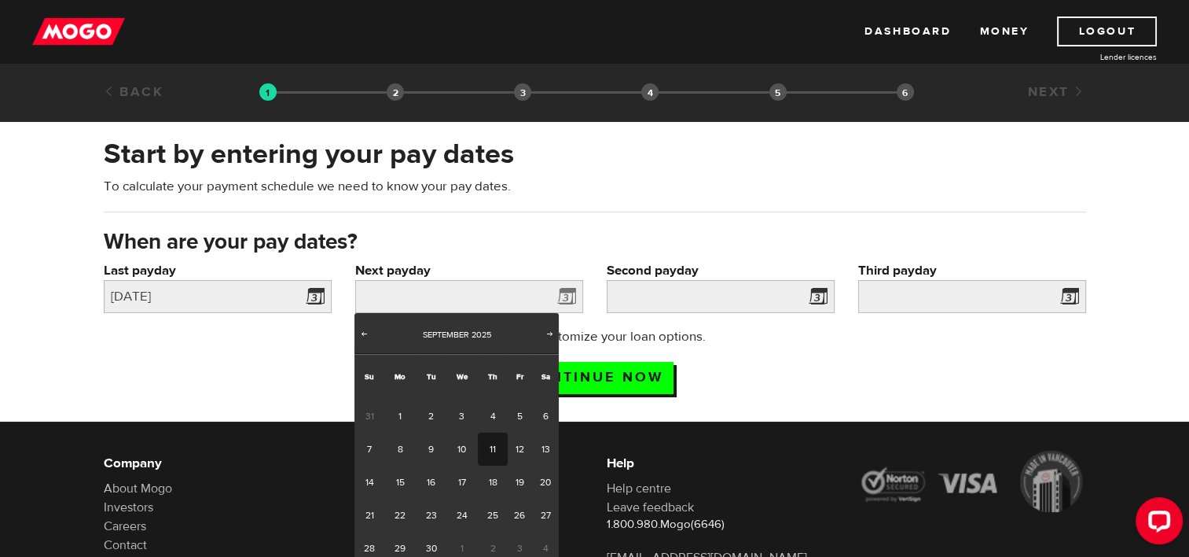
click at [492, 444] on link "11" at bounding box center [492, 448] width 29 height 33
type input "2025/09/11"
type input "2025/9/25"
type input "2025/10/9"
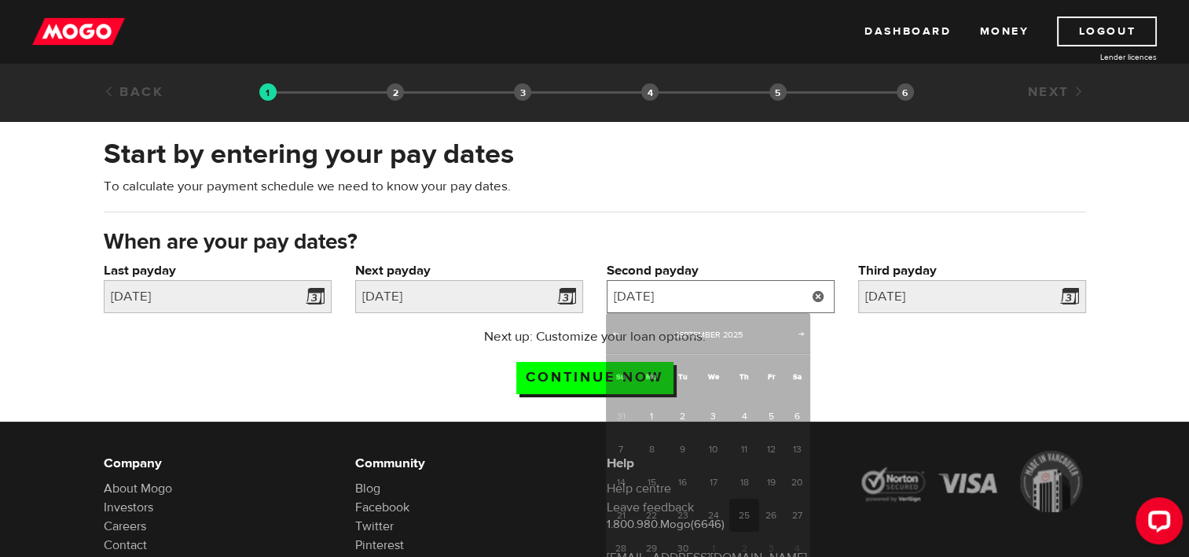
click at [643, 289] on input "2025/9/25" at bounding box center [721, 296] width 228 height 33
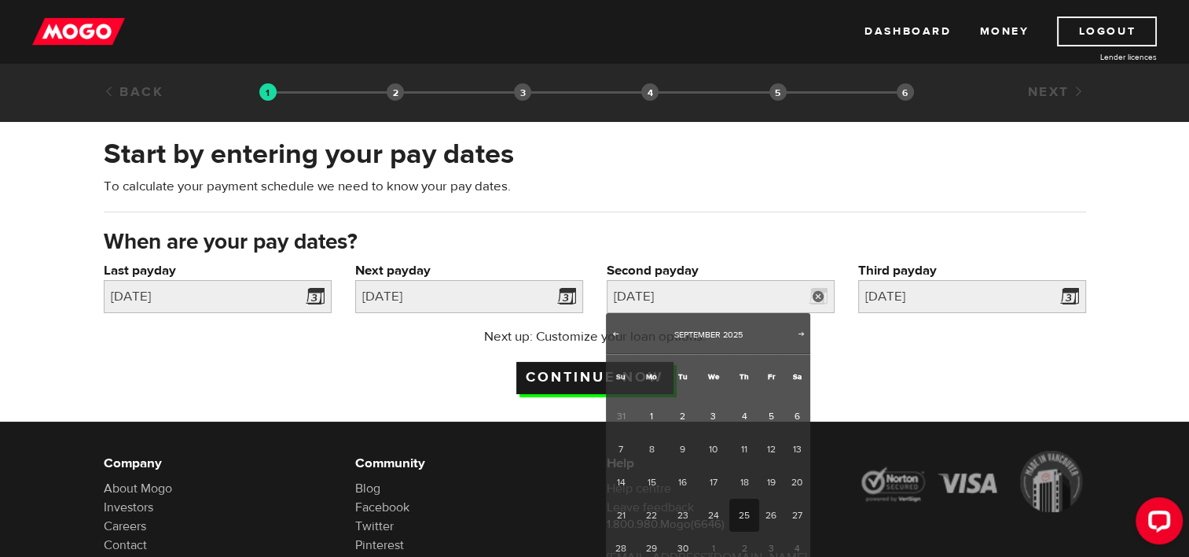
click at [542, 377] on input "Continue now" at bounding box center [594, 378] width 157 height 32
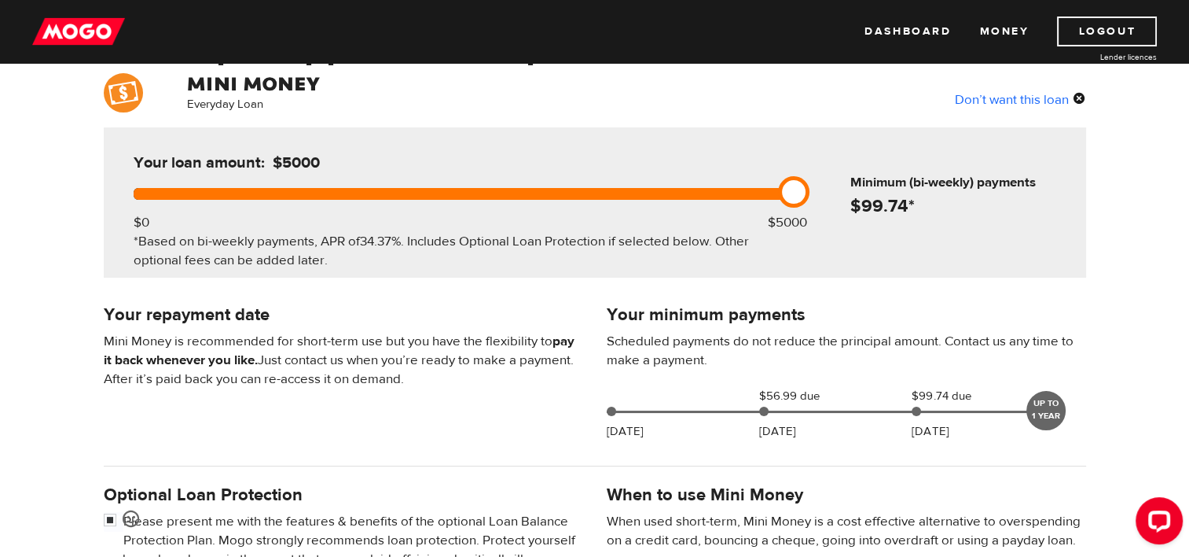
scroll to position [157, 0]
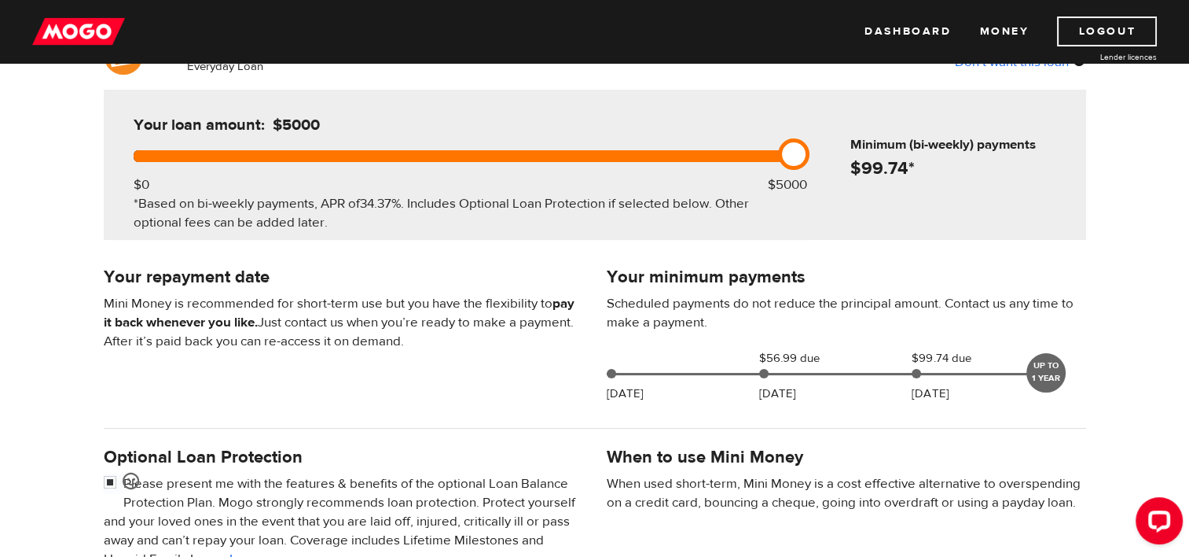
click at [690, 425] on div at bounding box center [595, 427] width 1006 height 31
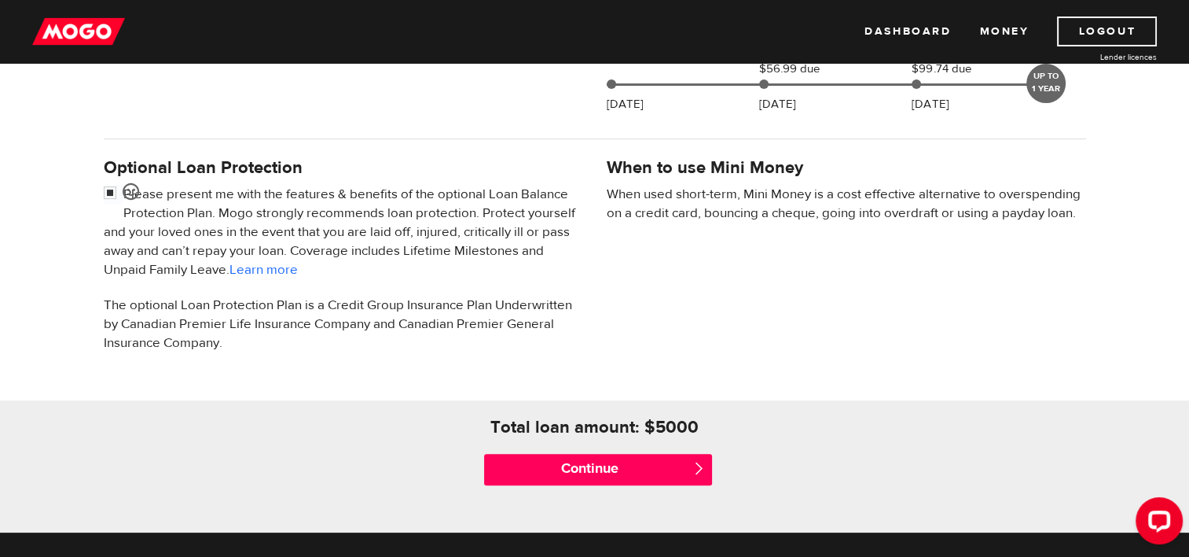
scroll to position [472, 0]
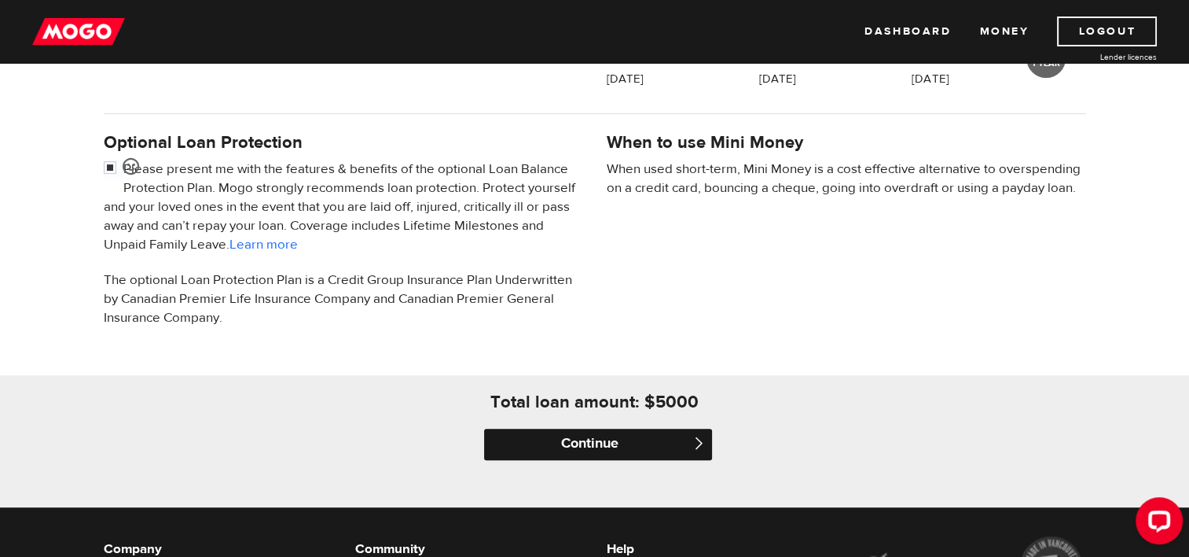
click at [594, 447] on input "Continue" at bounding box center [598, 443] width 228 height 31
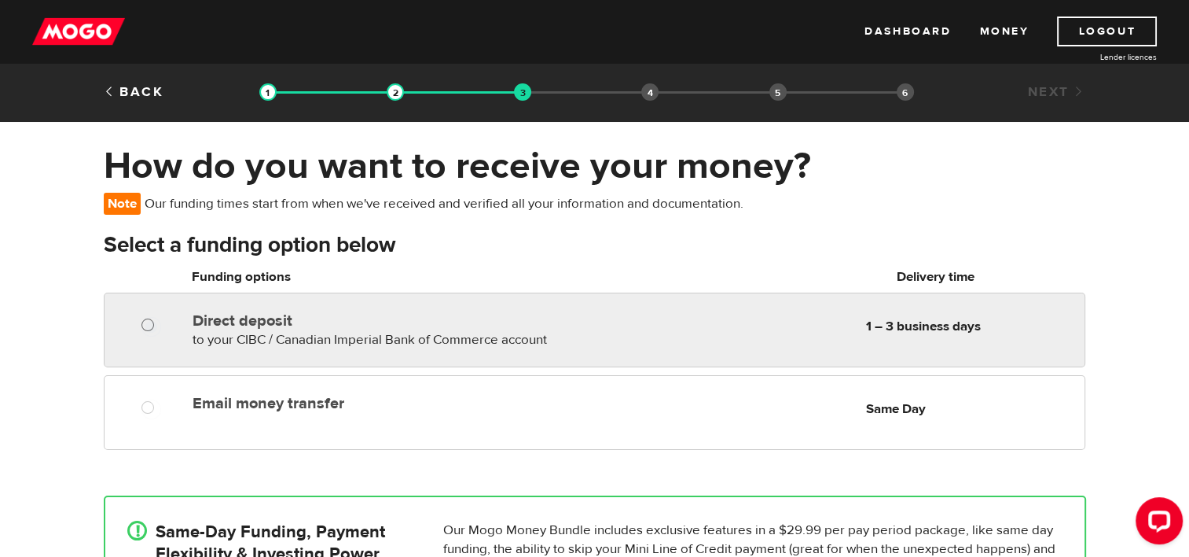
radio input "true"
click at [151, 321] on input "Direct deposit" at bounding box center [152, 327] width 20 height 20
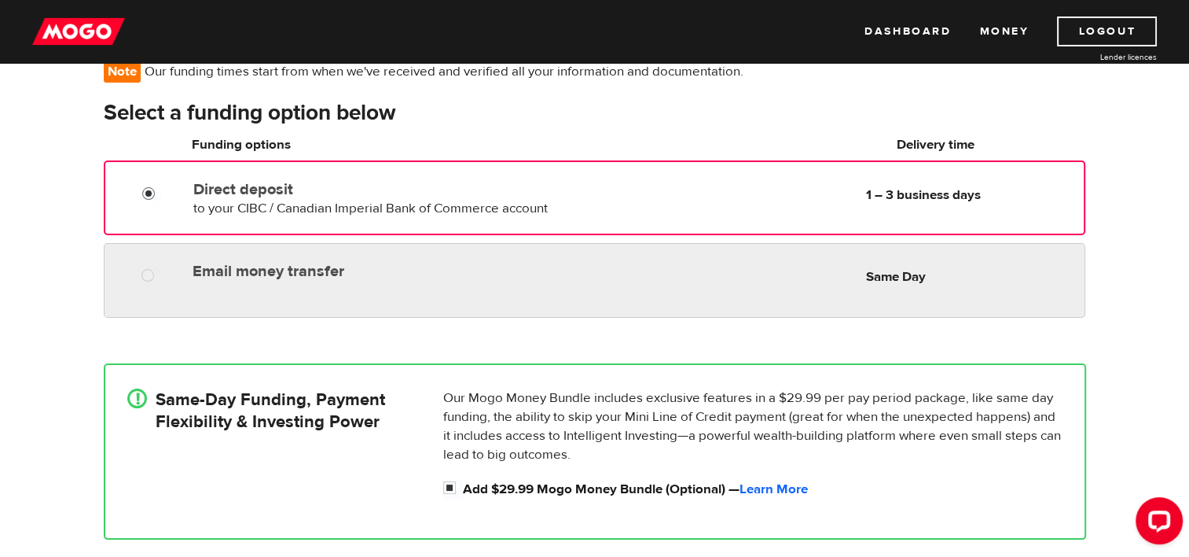
scroll to position [157, 0]
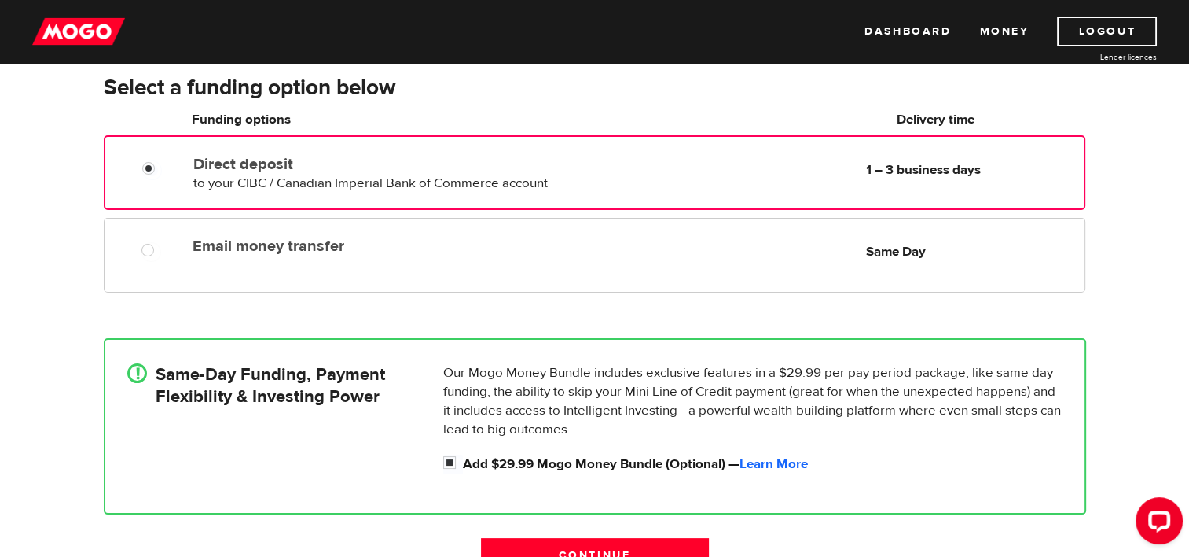
click at [131, 363] on div "!" at bounding box center [141, 422] width 28 height 118
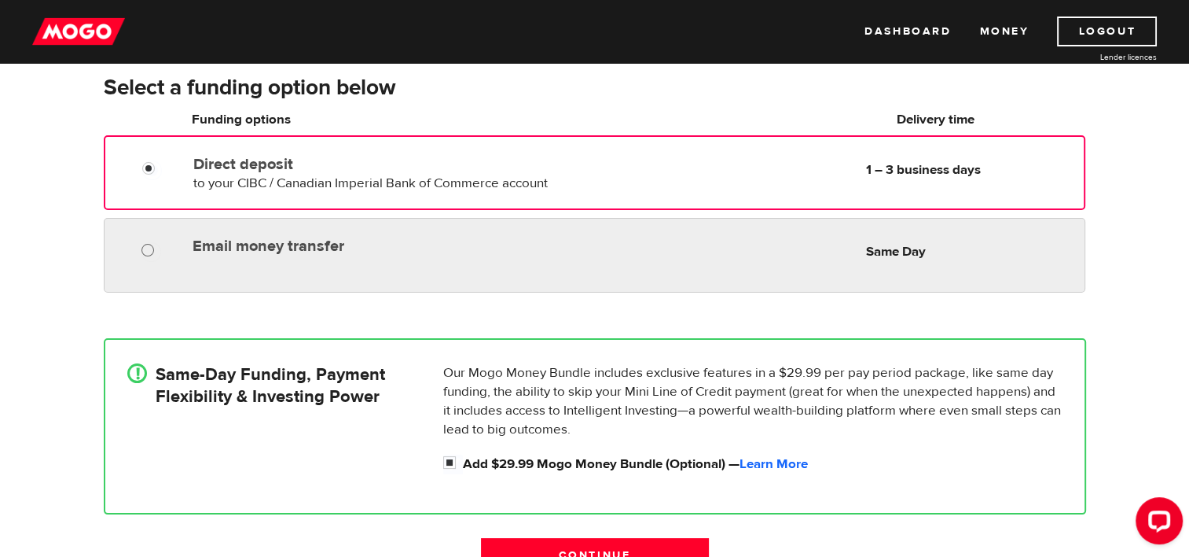
radio input "true"
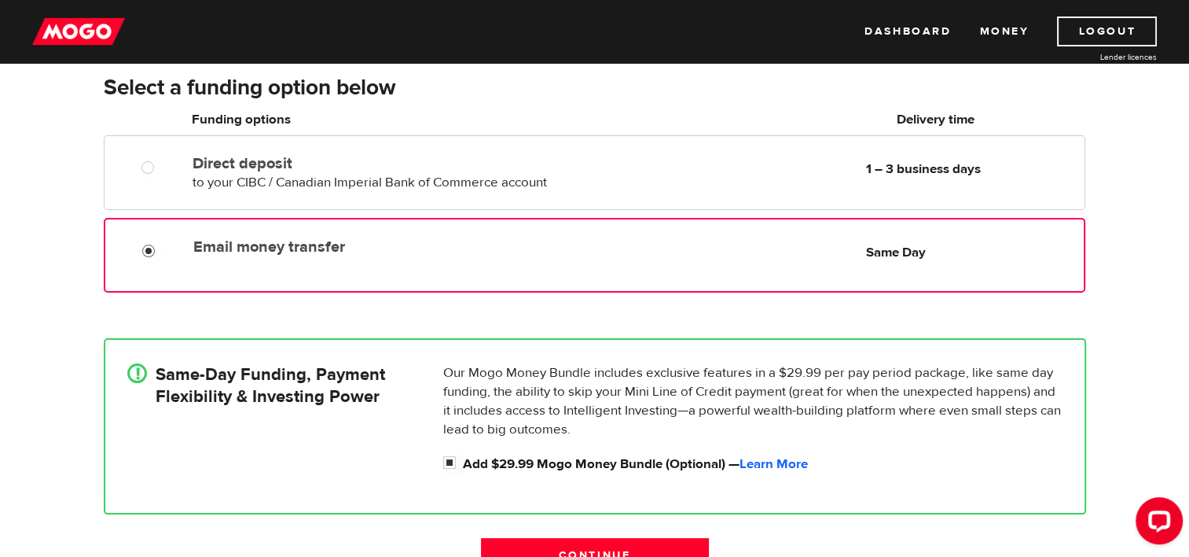
click at [145, 248] on input "Email money transfer" at bounding box center [152, 253] width 20 height 20
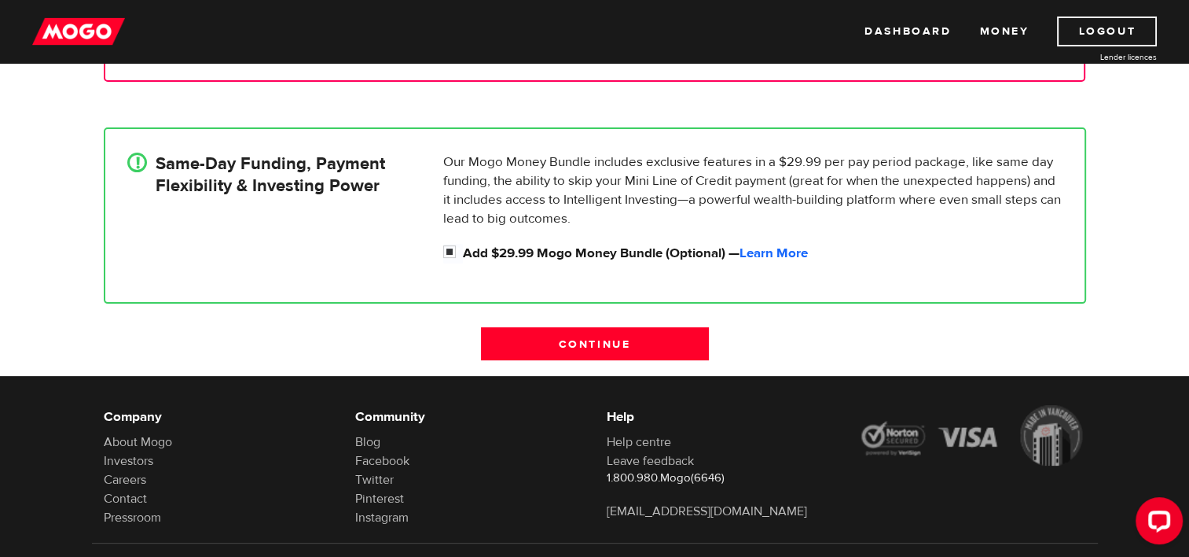
scroll to position [393, 0]
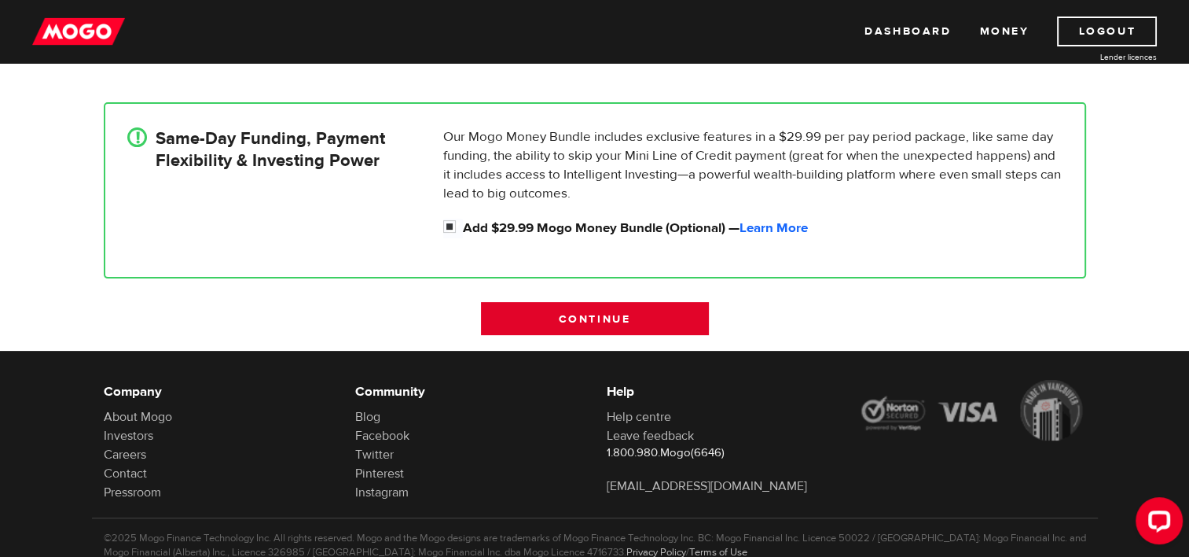
click at [564, 324] on input "Continue" at bounding box center [595, 318] width 228 height 33
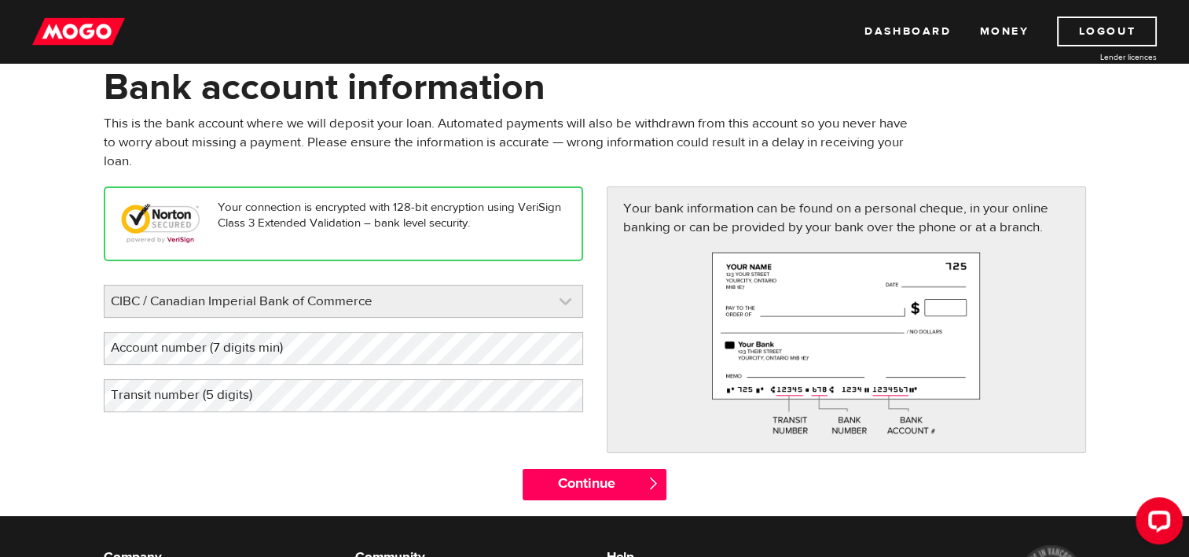
scroll to position [157, 0]
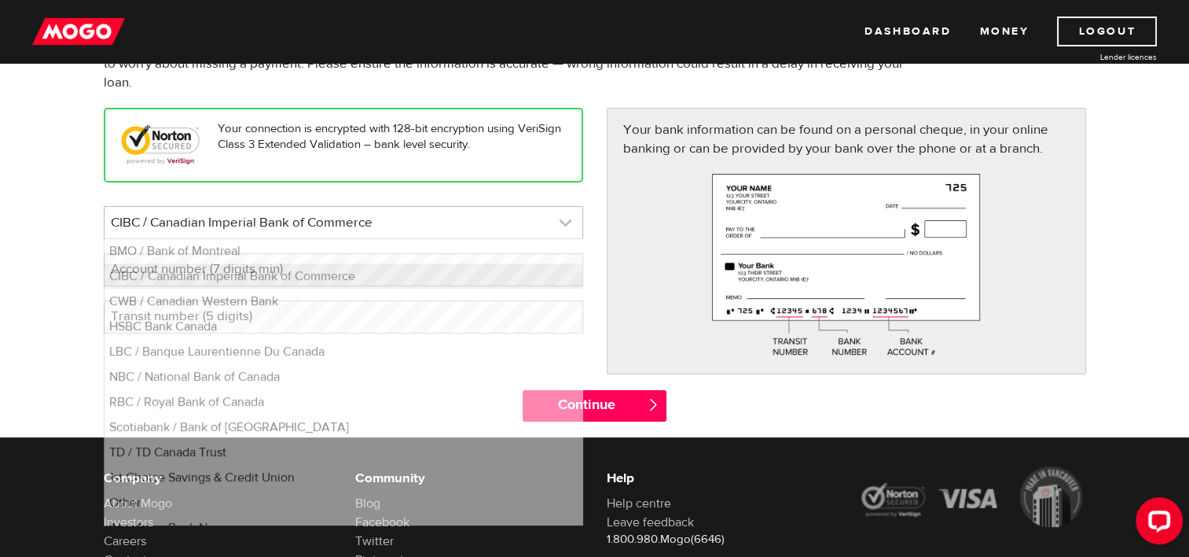
click at [383, 218] on link at bounding box center [344, 222] width 478 height 31
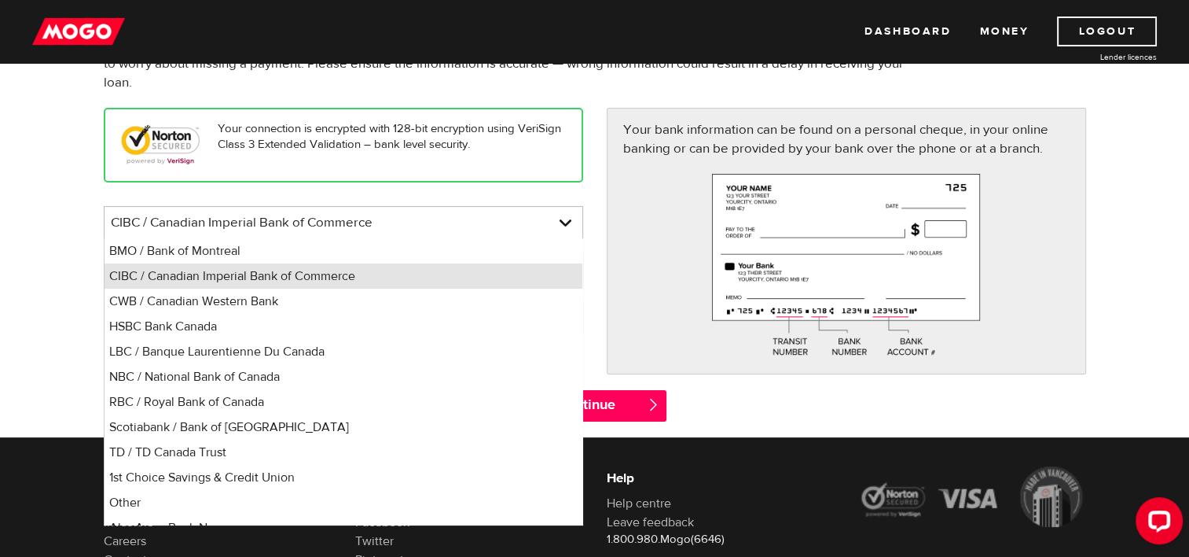
click at [305, 269] on li "CIBC / Canadian Imperial Bank of Commerce" at bounding box center [344, 275] width 478 height 25
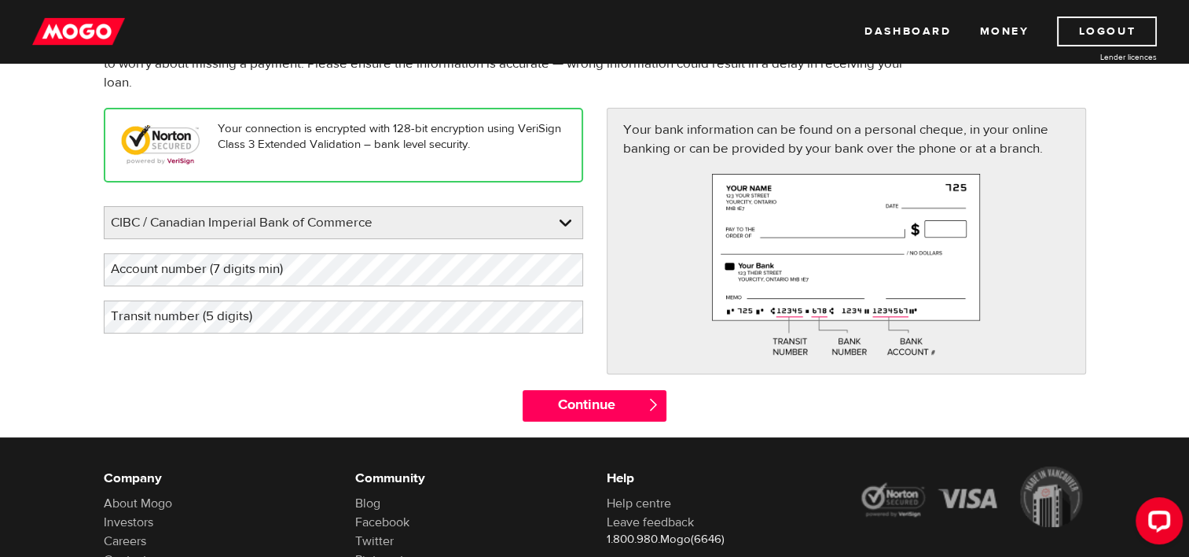
click at [262, 269] on label "Account number (7 digits min)" at bounding box center [209, 269] width 211 height 32
click at [194, 270] on label "Account number (7 digits min)" at bounding box center [209, 269] width 211 height 32
click at [274, 318] on label "Transit number (5 digits)" at bounding box center [194, 316] width 181 height 32
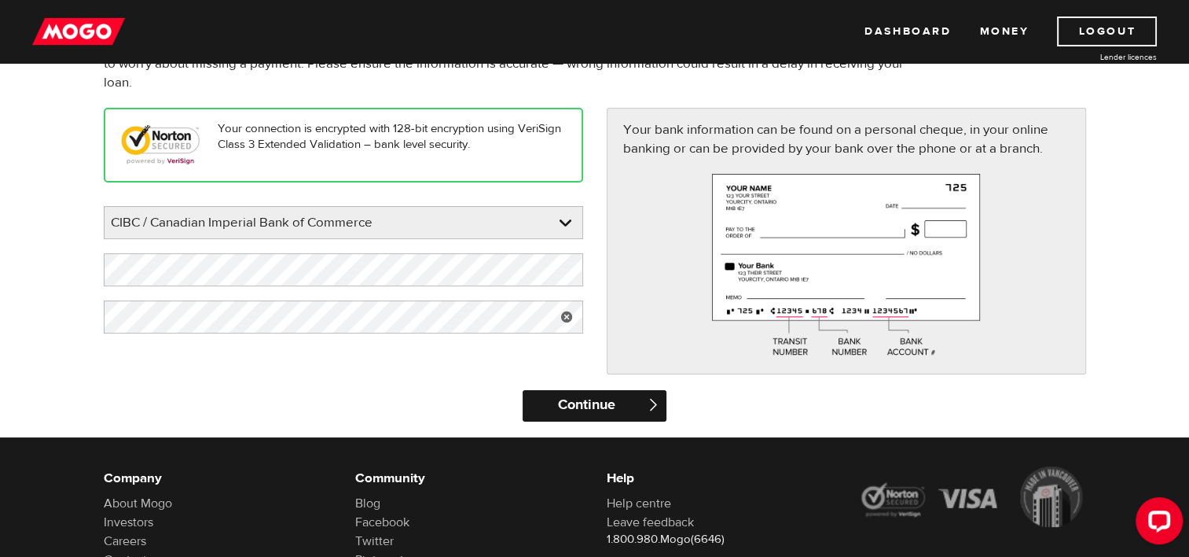
click at [630, 405] on input "Continue" at bounding box center [595, 405] width 144 height 31
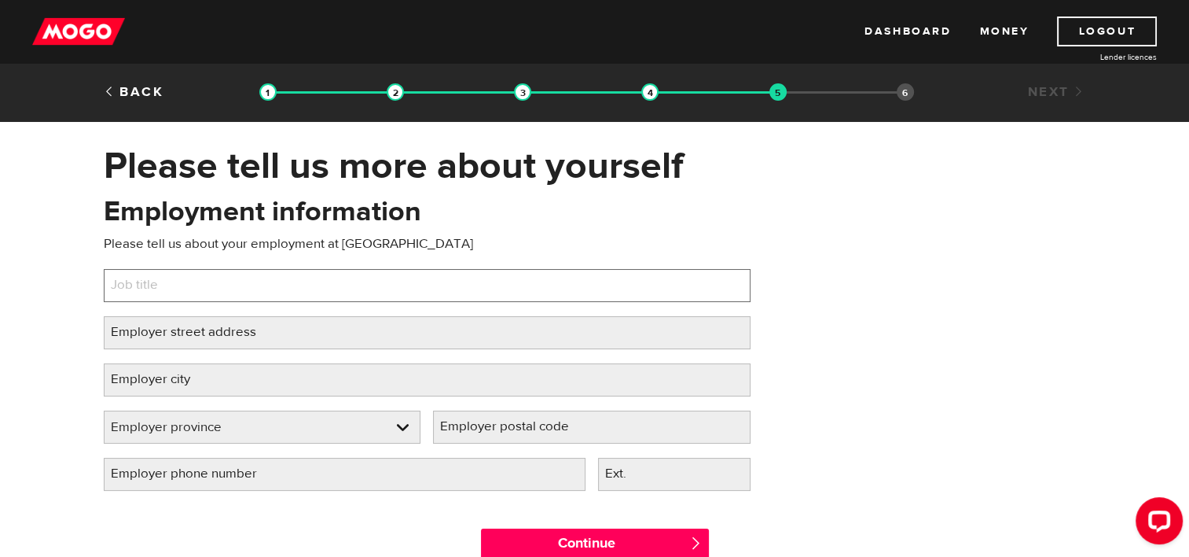
click at [211, 295] on input "Job title" at bounding box center [427, 285] width 647 height 33
type input "Child welfare supervisor"
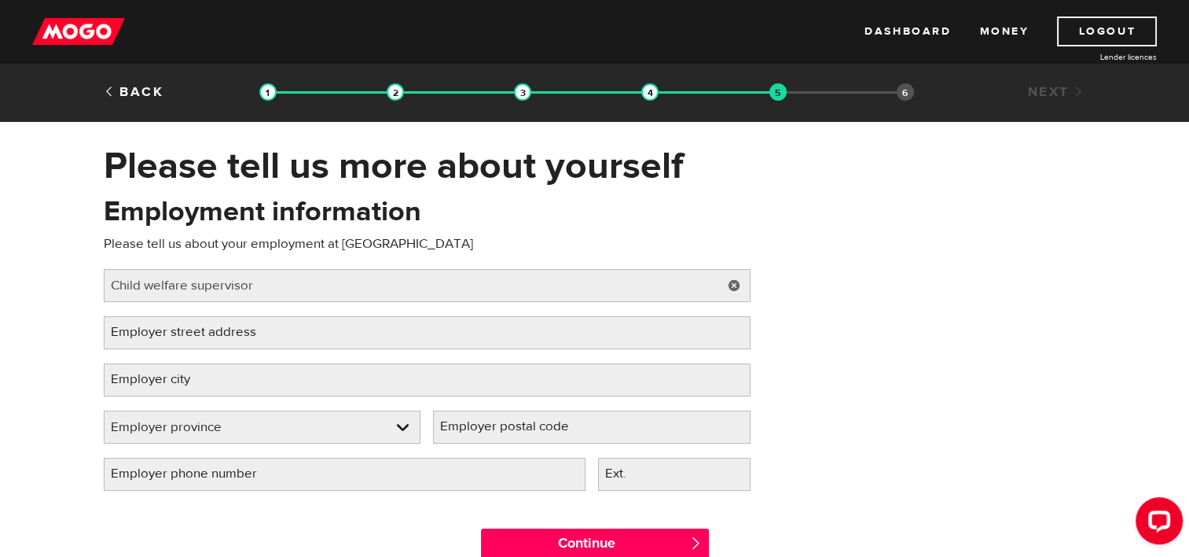
click at [175, 333] on label "Employer street address" at bounding box center [196, 332] width 185 height 32
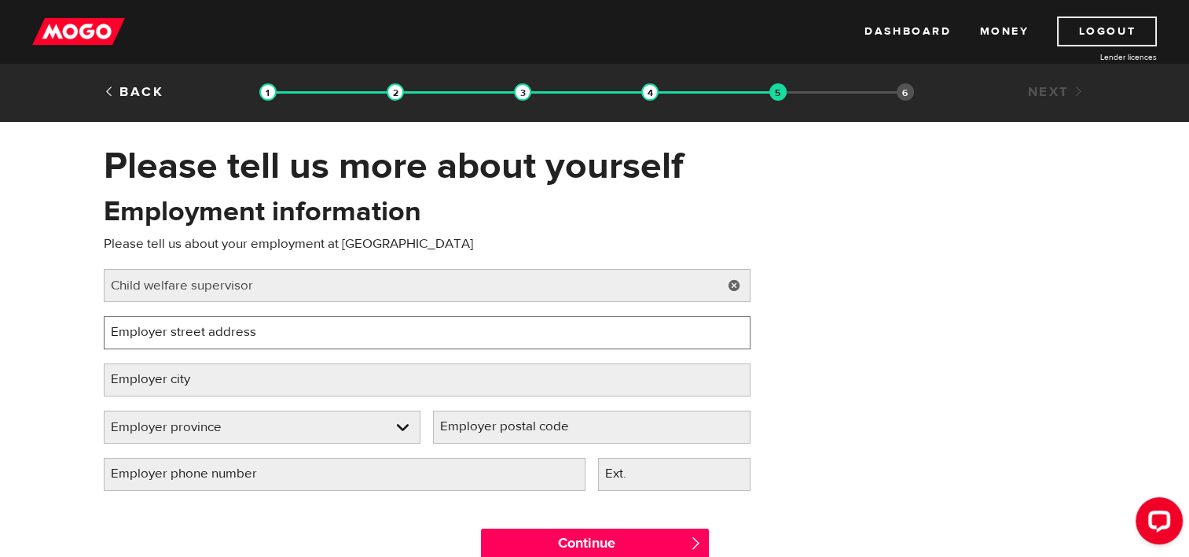
click at [175, 333] on input "Employer street address" at bounding box center [427, 332] width 647 height 33
type input "[STREET_ADDRESS]"
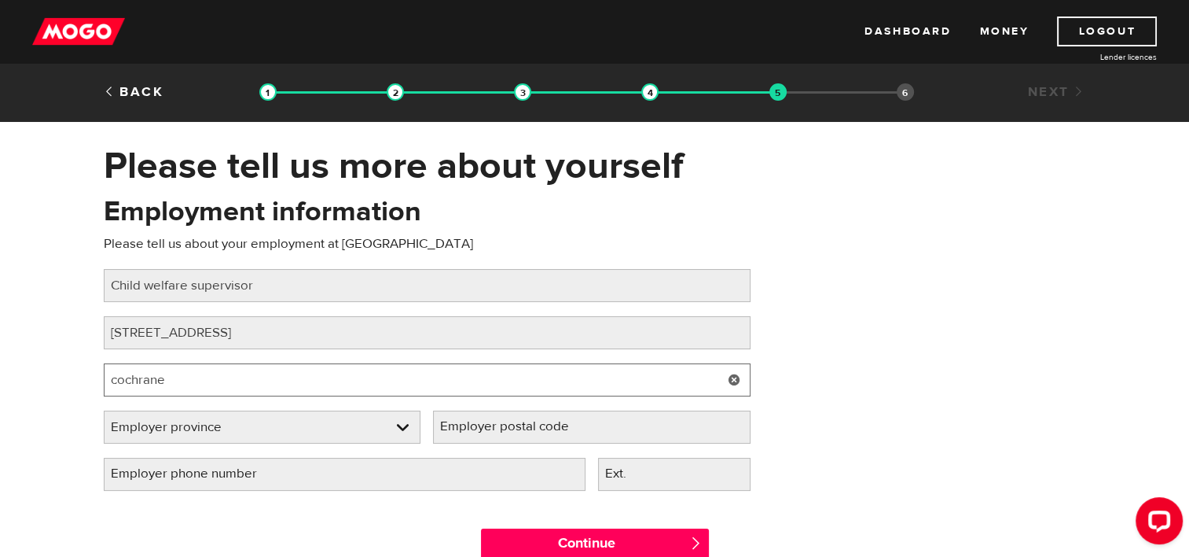
type input "cochrane"
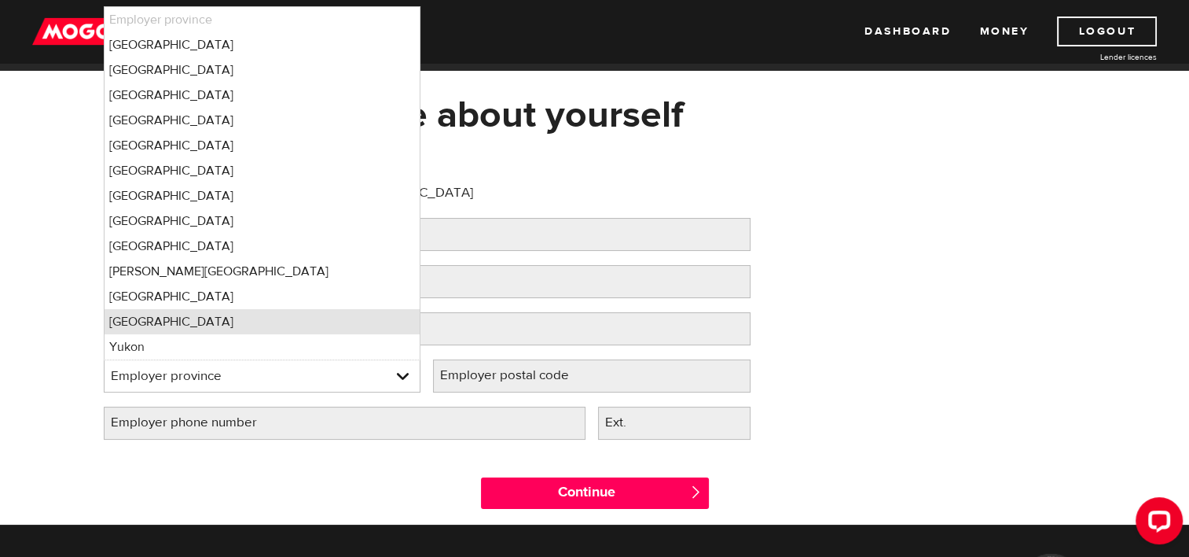
scroll to position [79, 0]
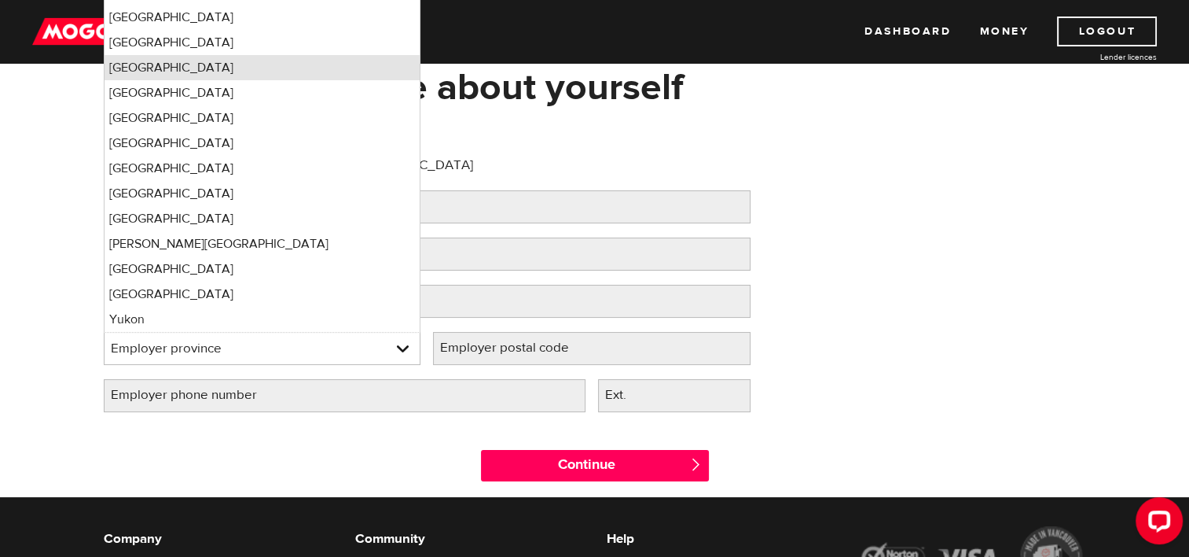
click at [145, 72] on li "[GEOGRAPHIC_DATA]" at bounding box center [263, 67] width 316 height 25
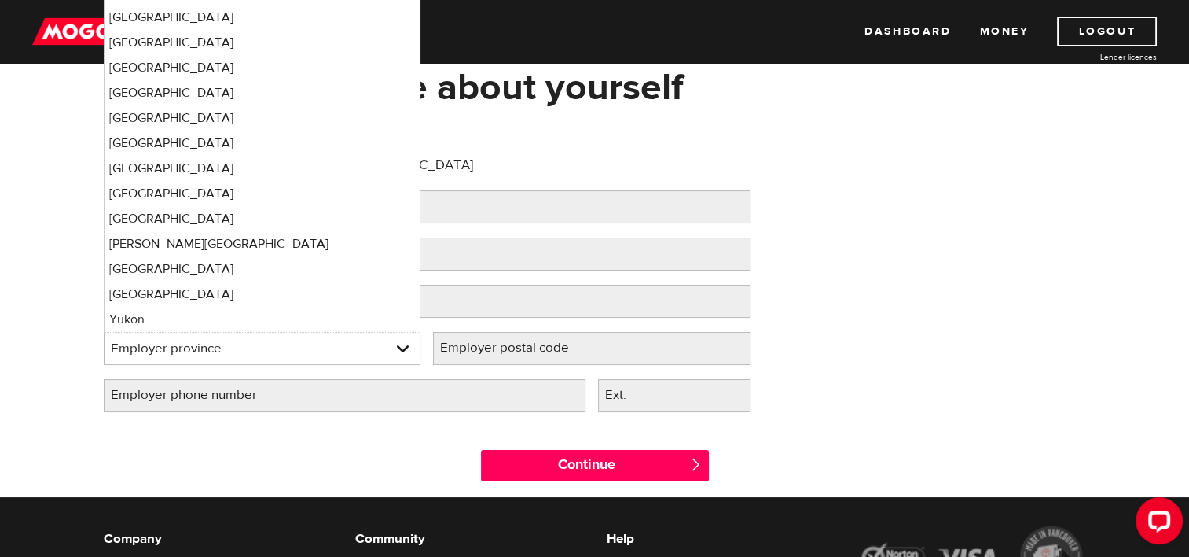
select select "ON"
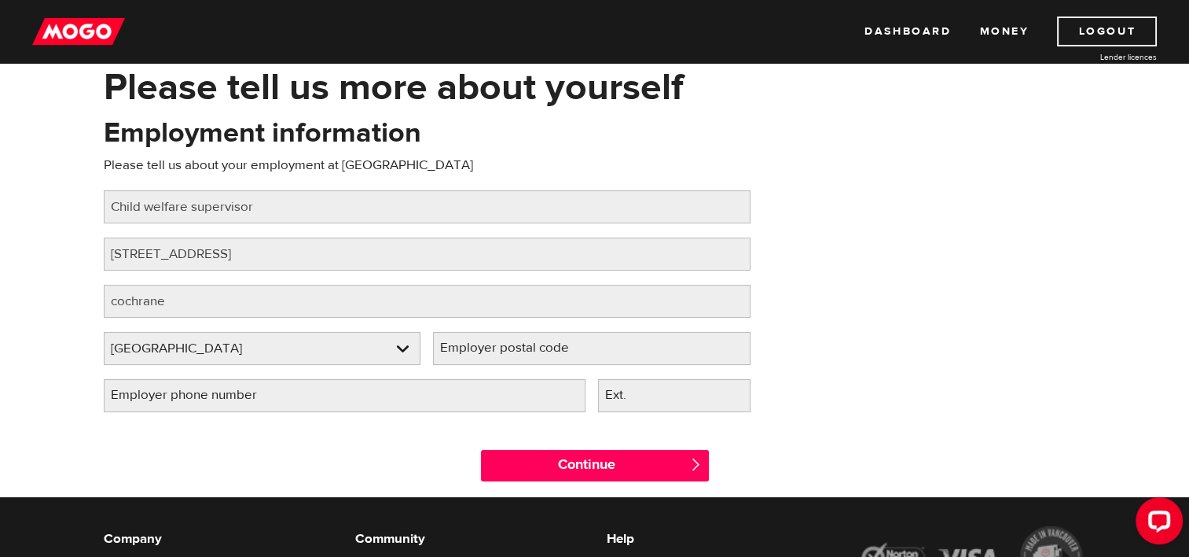
click at [470, 346] on label "Employer postal code" at bounding box center [517, 348] width 168 height 32
click at [470, 346] on input "Employer postal code" at bounding box center [592, 348] width 318 height 33
type input "P0L 1C0"
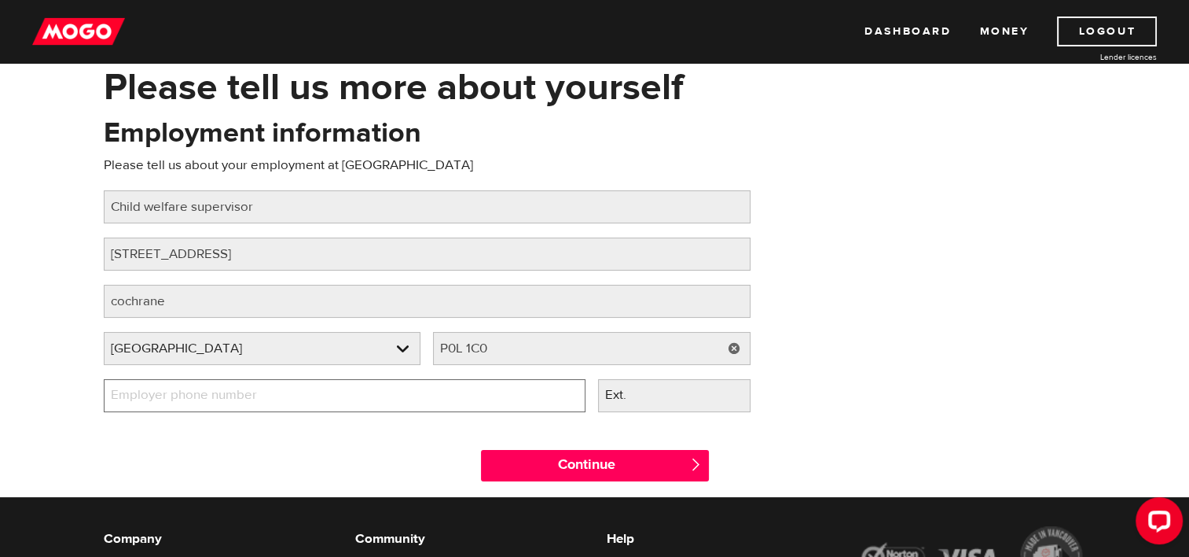
click at [459, 400] on input "Employer phone number" at bounding box center [345, 395] width 482 height 33
type input "(705) 268-9033"
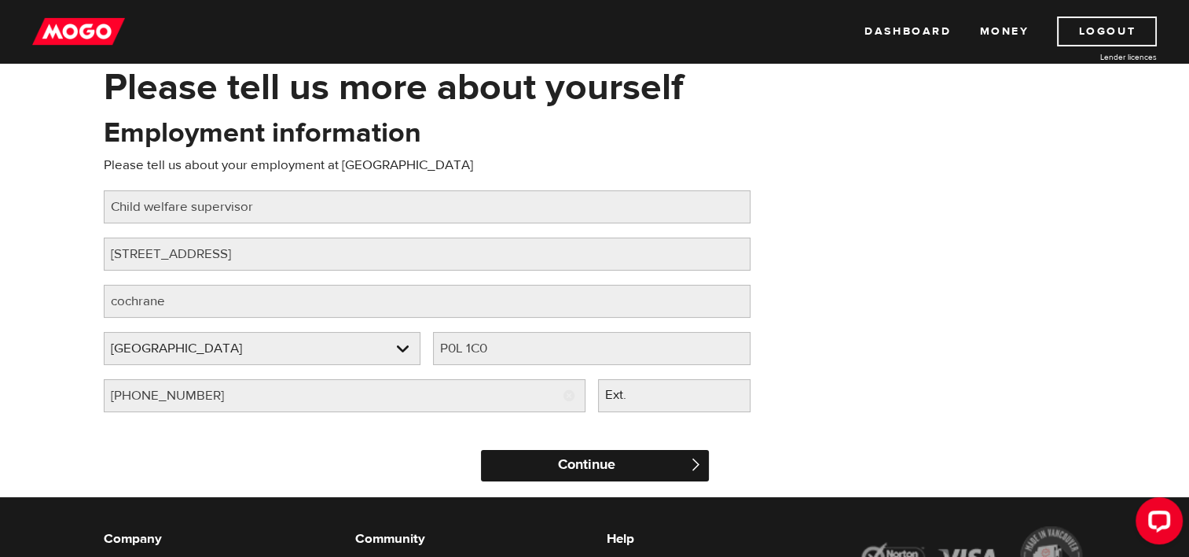
click at [598, 456] on input "Continue" at bounding box center [595, 465] width 228 height 31
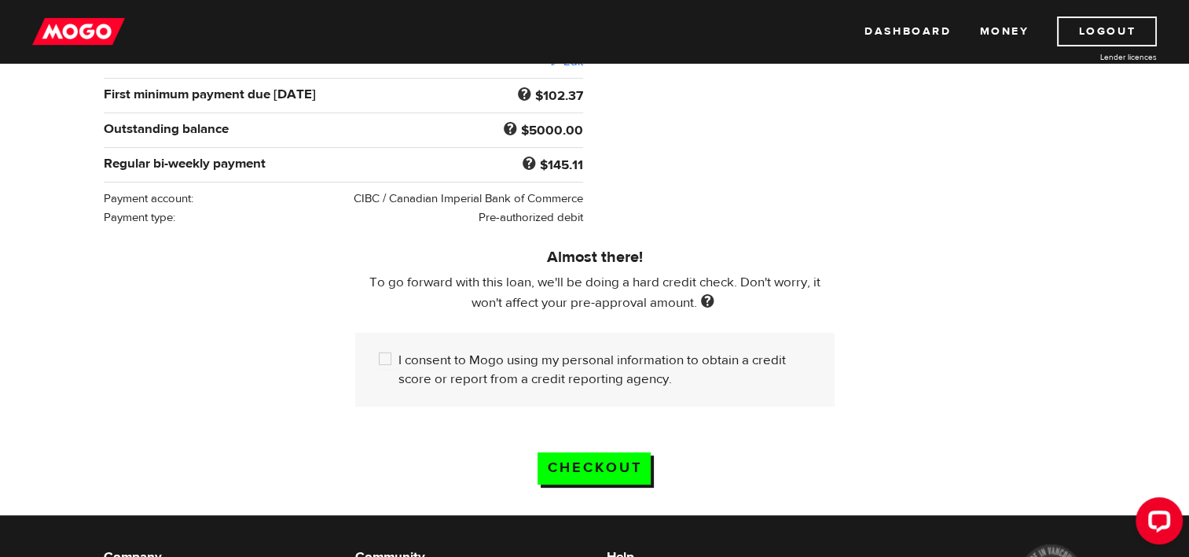
scroll to position [314, 0]
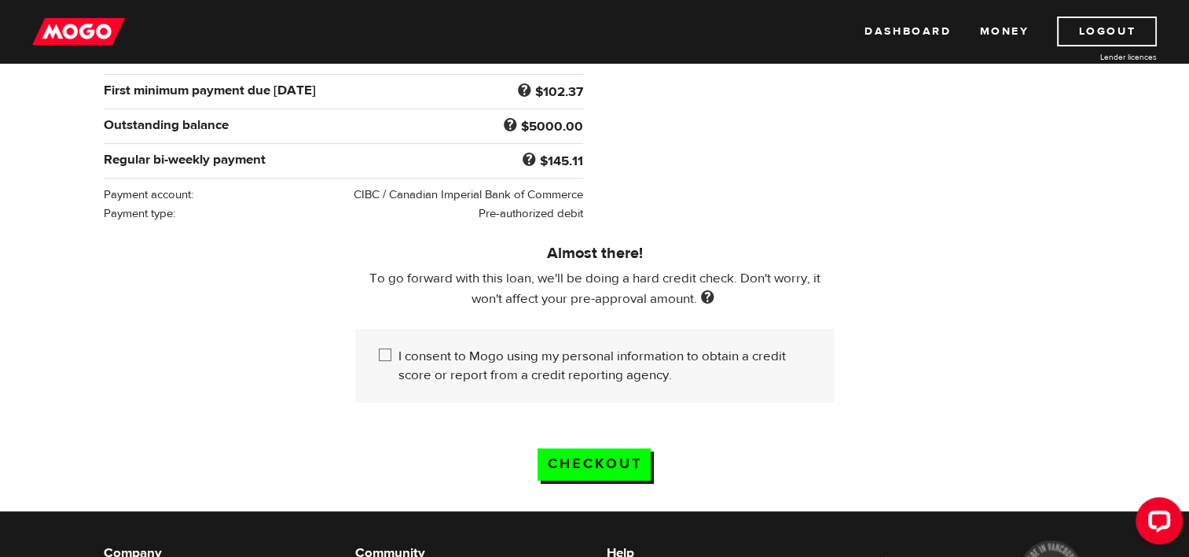
click at [388, 355] on input "I consent to Mogo using my personal information to obtain a credit score or rep…" at bounding box center [389, 357] width 20 height 20
checkbox input "true"
click at [590, 451] on input "Checkout" at bounding box center [594, 464] width 113 height 32
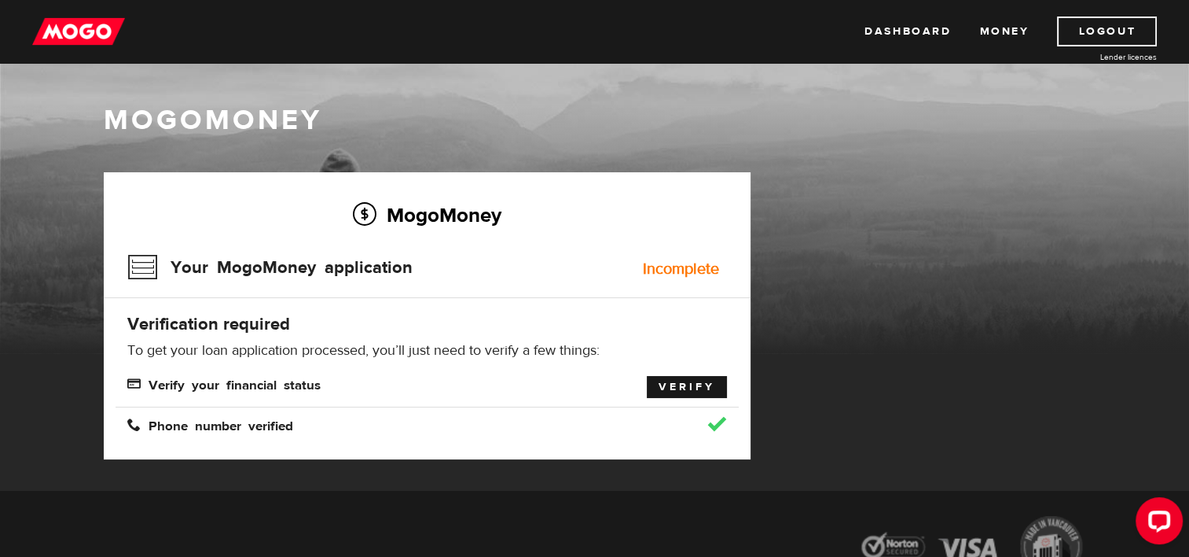
click at [681, 391] on link "Verify" at bounding box center [687, 387] width 80 height 22
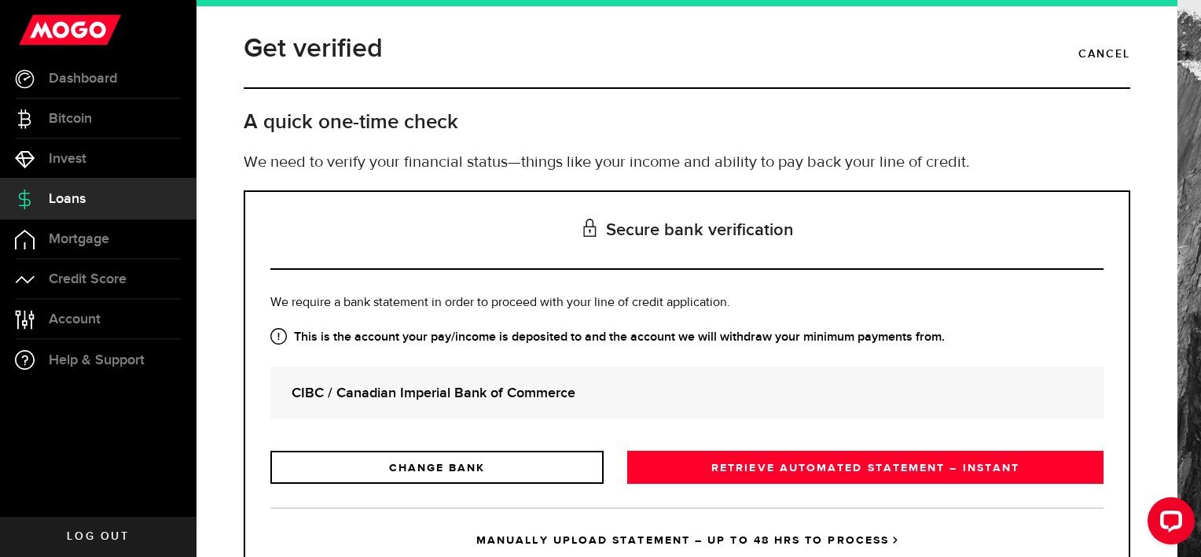
scroll to position [61, 0]
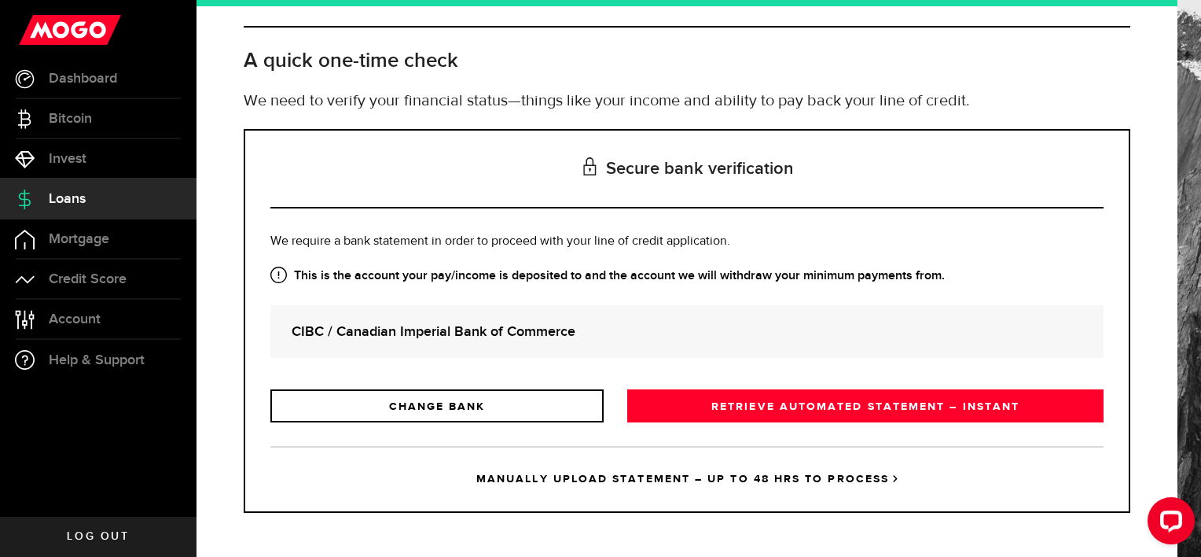
click at [403, 333] on strong "CIBC / Canadian Imperial Bank of Commerce" at bounding box center [687, 331] width 791 height 21
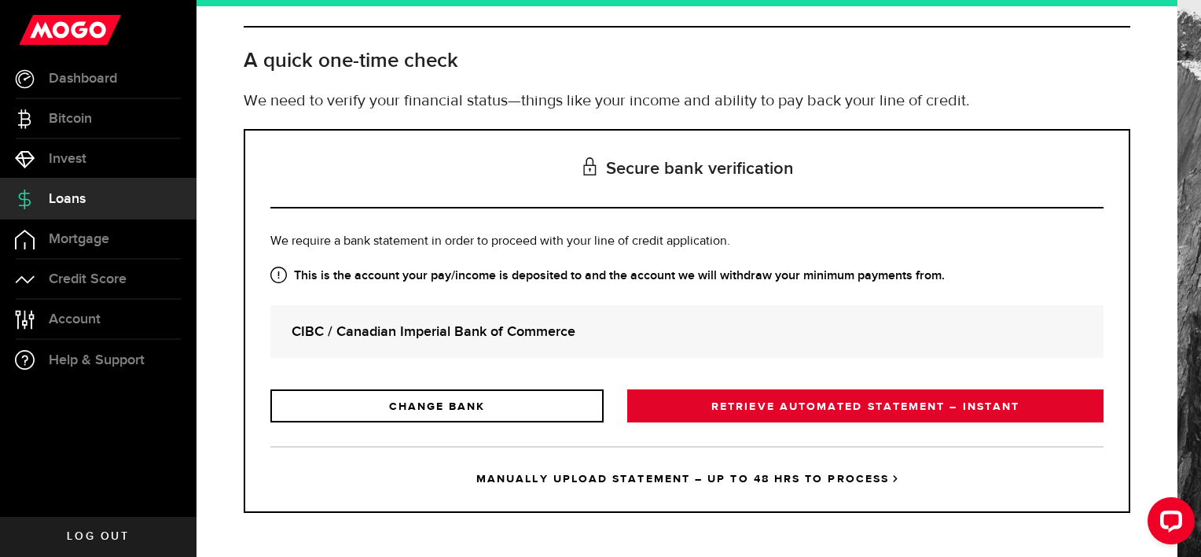
click at [766, 406] on link "RETRIEVE AUTOMATED STATEMENT – INSTANT" at bounding box center [865, 405] width 476 height 33
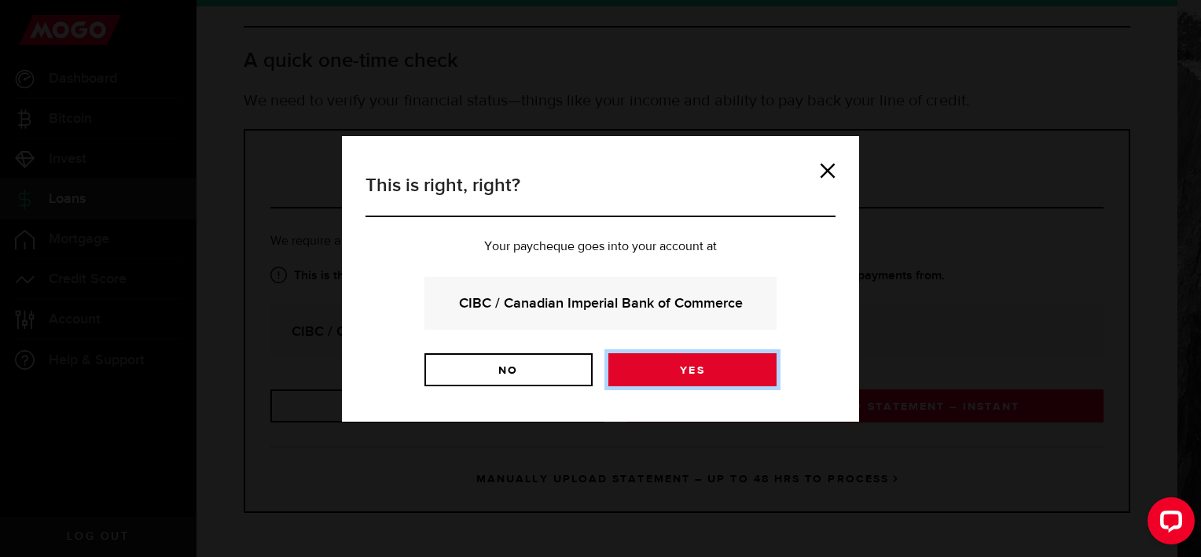
click at [677, 362] on link "Yes" at bounding box center [692, 369] width 168 height 33
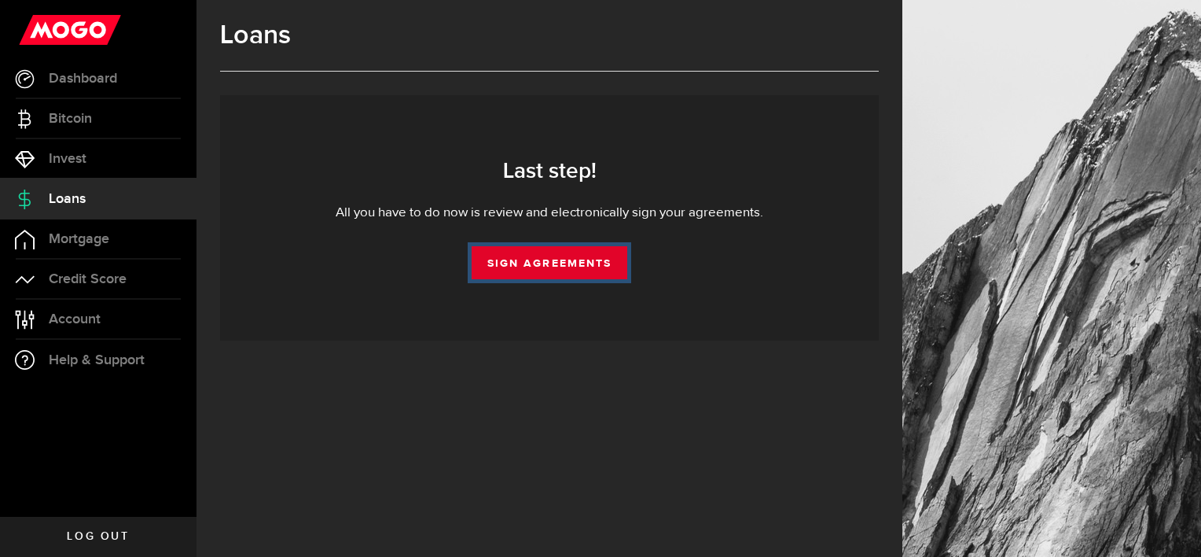
click at [554, 255] on link "Sign Agreements" at bounding box center [550, 262] width 156 height 33
